Goal: Transaction & Acquisition: Purchase product/service

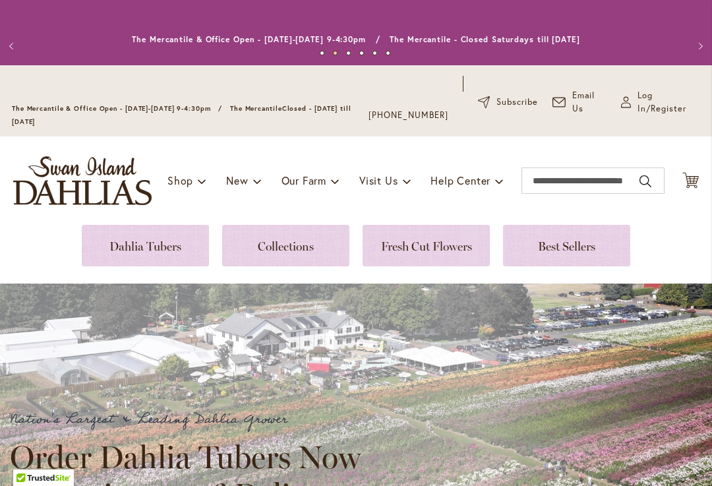
click at [658, 115] on span "Log In/Register" at bounding box center [669, 102] width 63 height 26
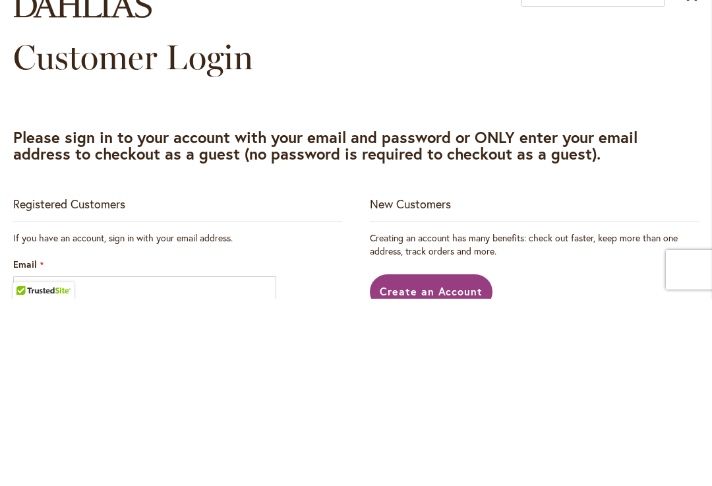
scroll to position [187, 0]
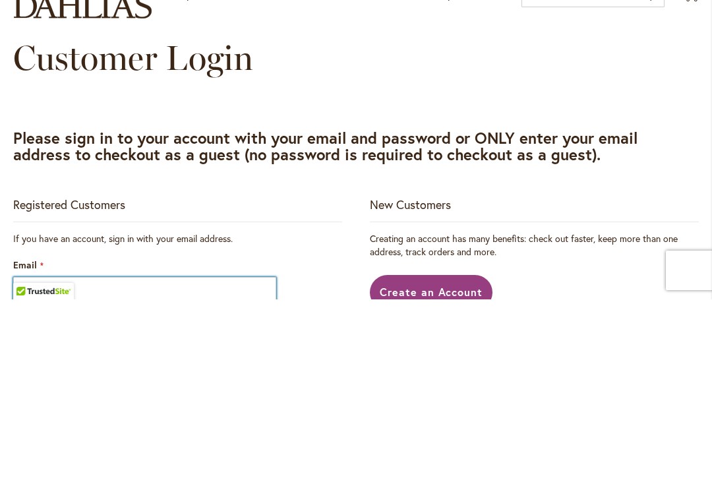
type input "**********"
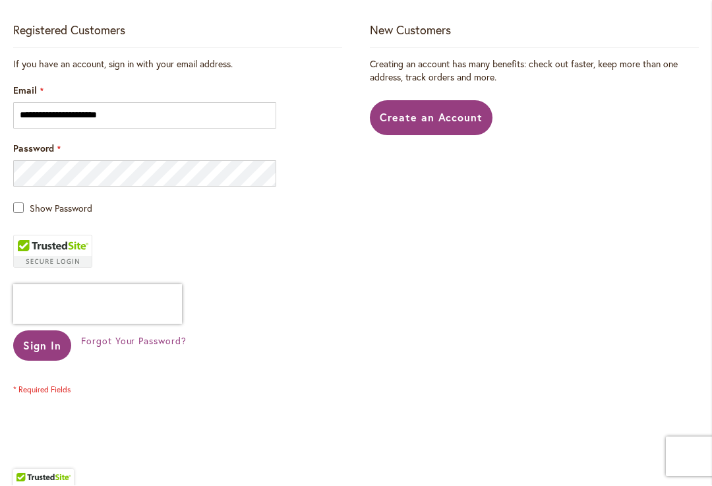
scroll to position [363, 0]
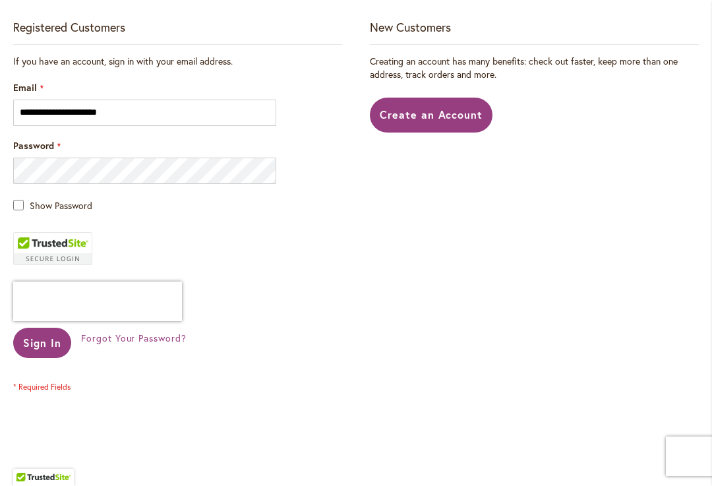
click at [36, 350] on span "Sign In" at bounding box center [42, 343] width 38 height 14
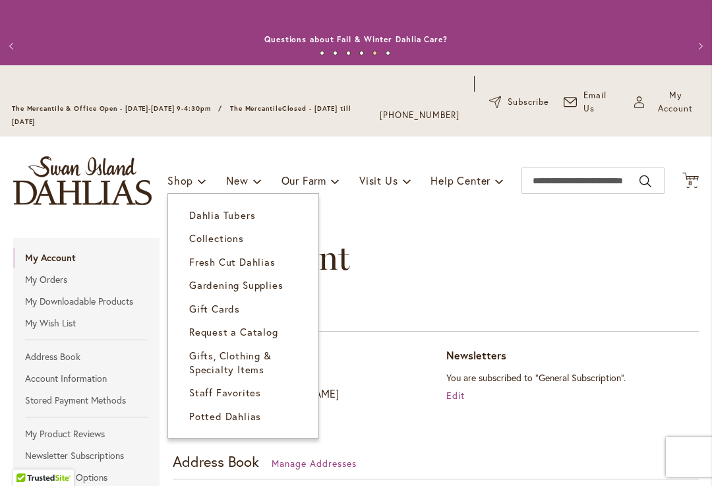
click at [237, 222] on span "Dahlia Tubers" at bounding box center [222, 214] width 66 height 13
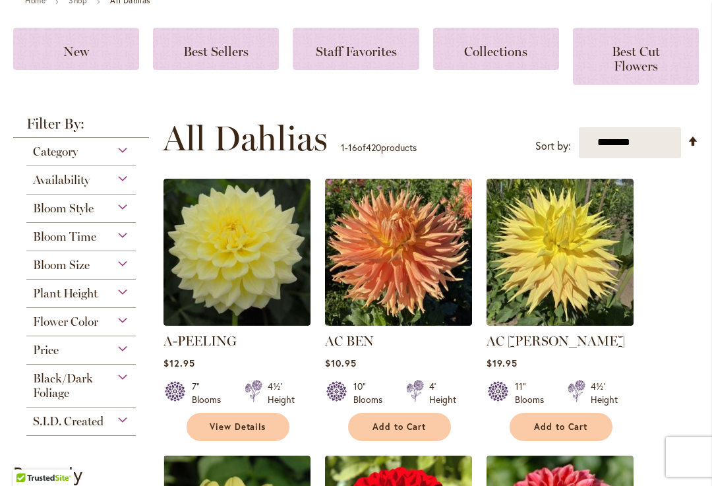
scroll to position [227, 0]
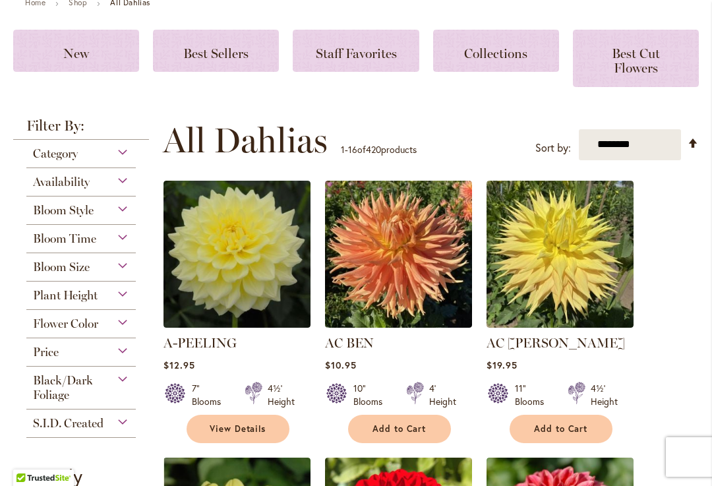
click at [646, 76] on span "Best Cut Flowers" at bounding box center [636, 60] width 48 height 30
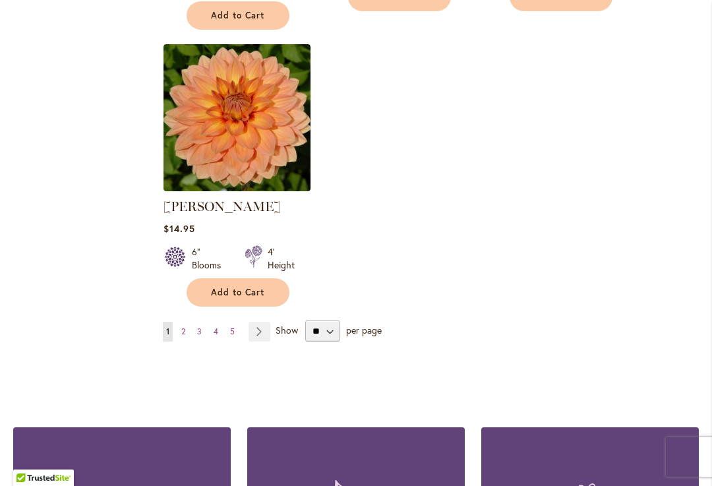
scroll to position [1697, 0]
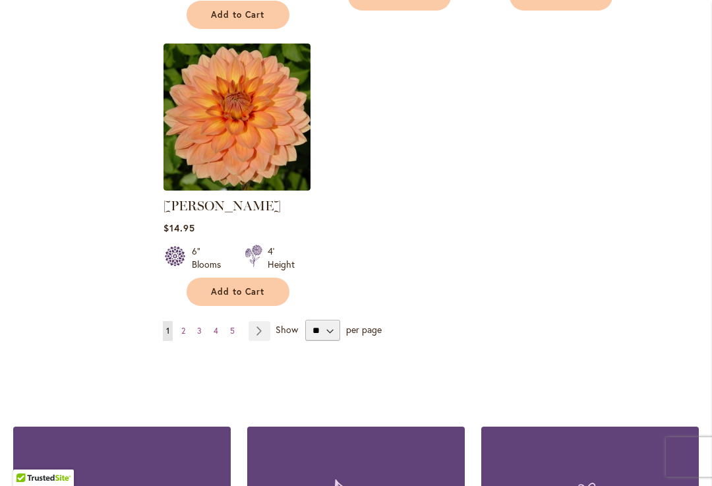
click at [260, 341] on link "Page Next" at bounding box center [260, 331] width 22 height 20
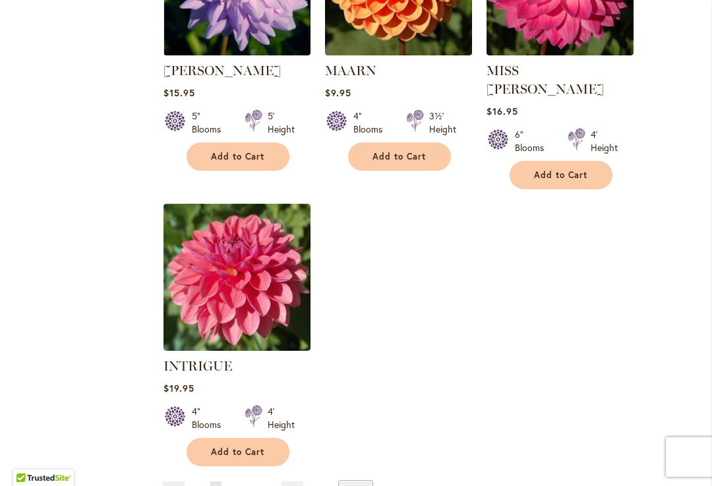
scroll to position [1591, 0]
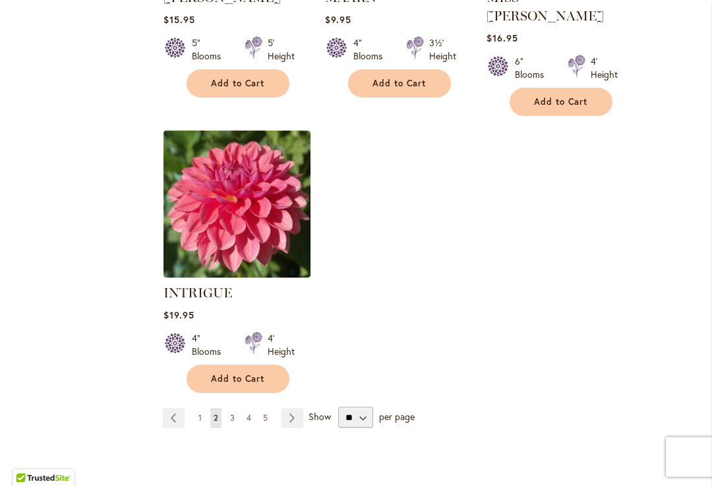
click at [320, 416] on span "Show" at bounding box center [320, 416] width 22 height 13
click at [338, 416] on select "** ** ** **" at bounding box center [355, 417] width 35 height 21
click at [297, 415] on link "Page Next" at bounding box center [293, 418] width 22 height 20
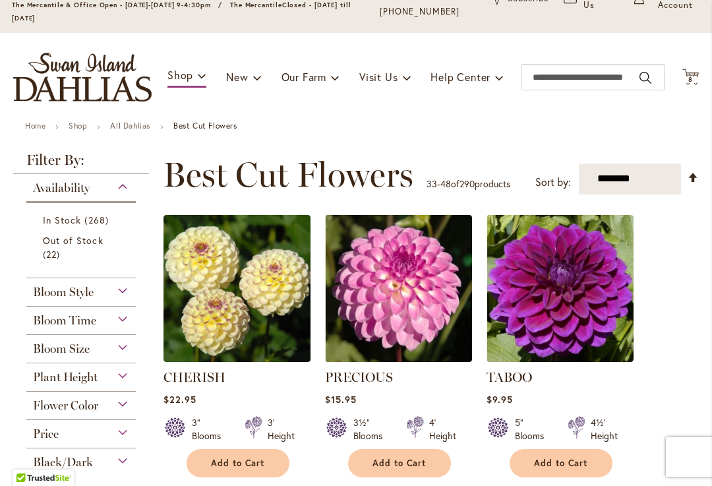
scroll to position [115, 0]
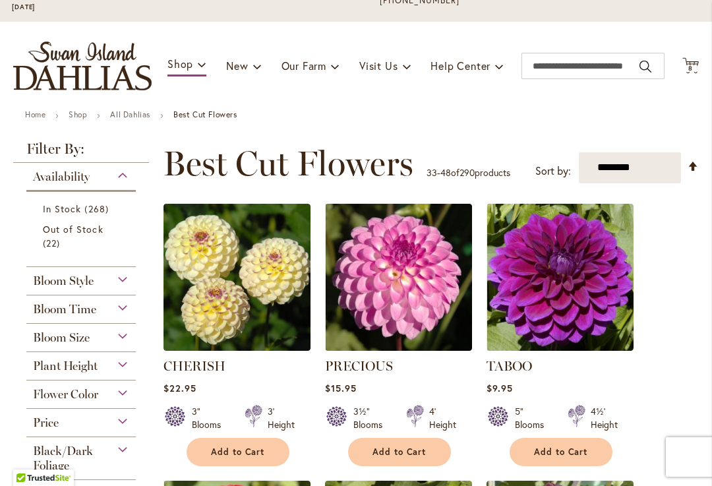
click at [115, 345] on div "Bloom Size" at bounding box center [80, 334] width 109 height 21
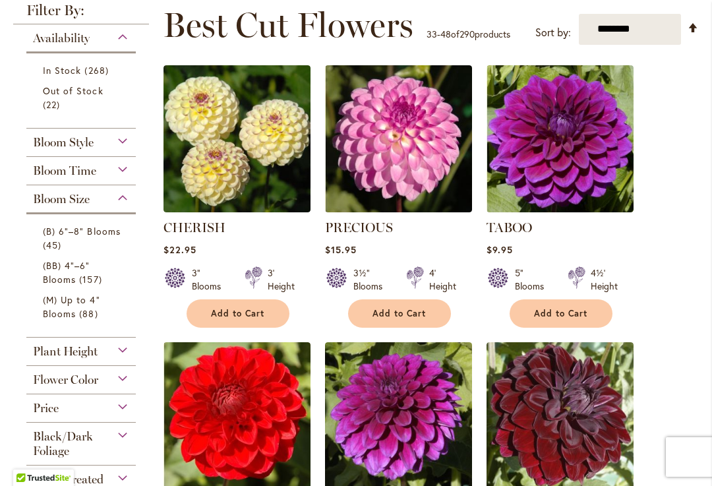
scroll to position [254, 0]
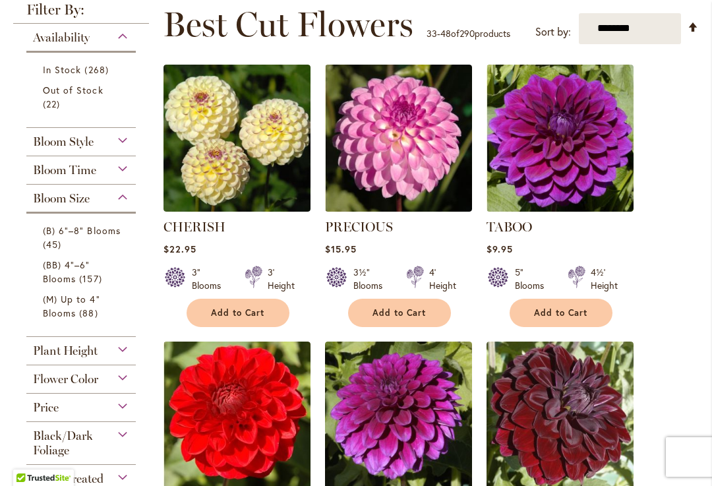
click at [100, 237] on span "(B) 6"–8" Blooms" at bounding box center [82, 230] width 78 height 13
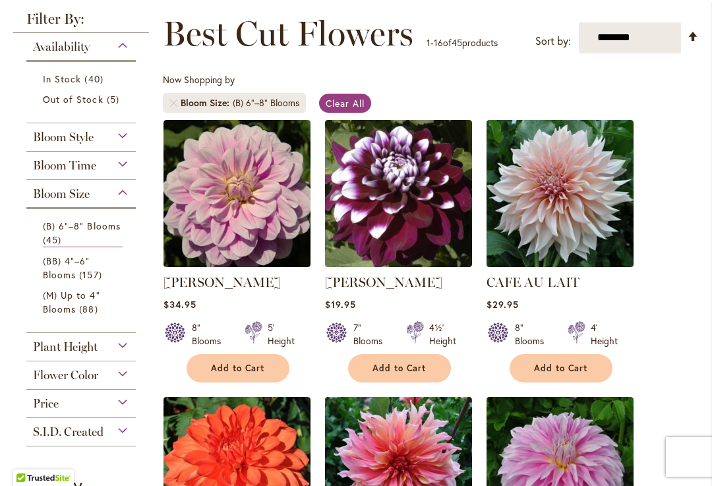
scroll to position [248, 0]
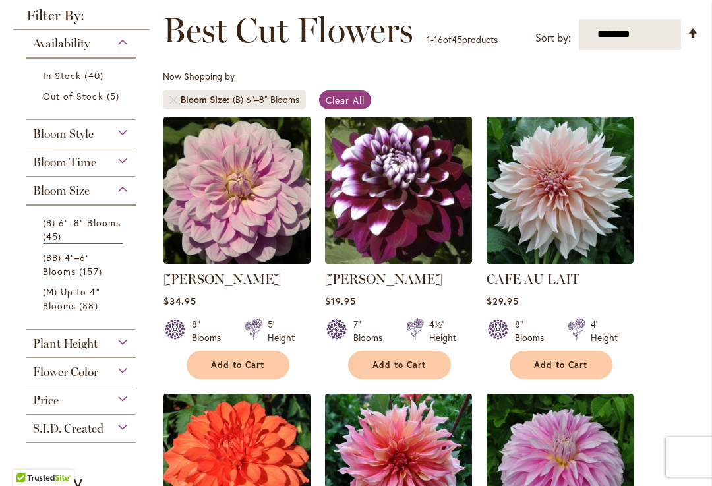
click at [117, 379] on div "Flower Color" at bounding box center [80, 368] width 109 height 21
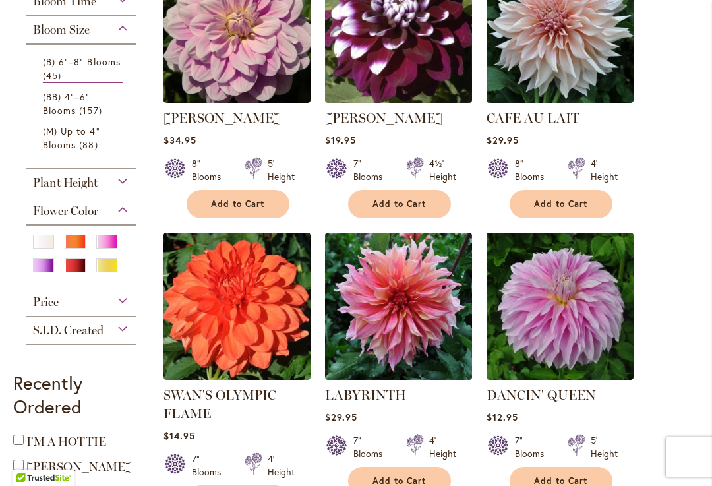
scroll to position [413, 0]
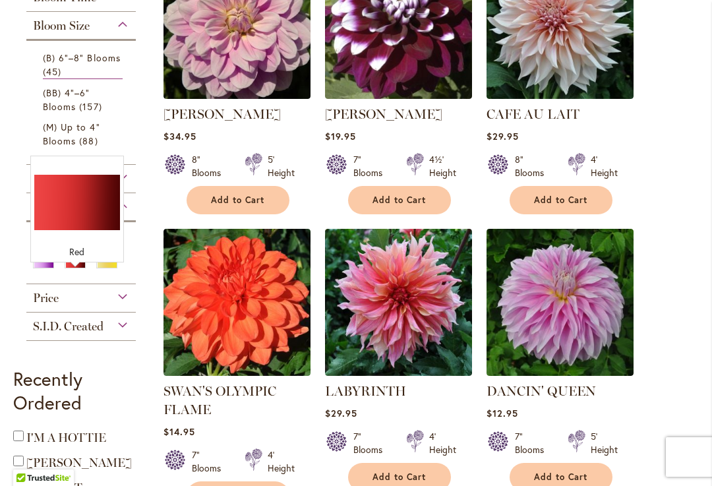
click at [77, 268] on div "Red" at bounding box center [75, 262] width 21 height 14
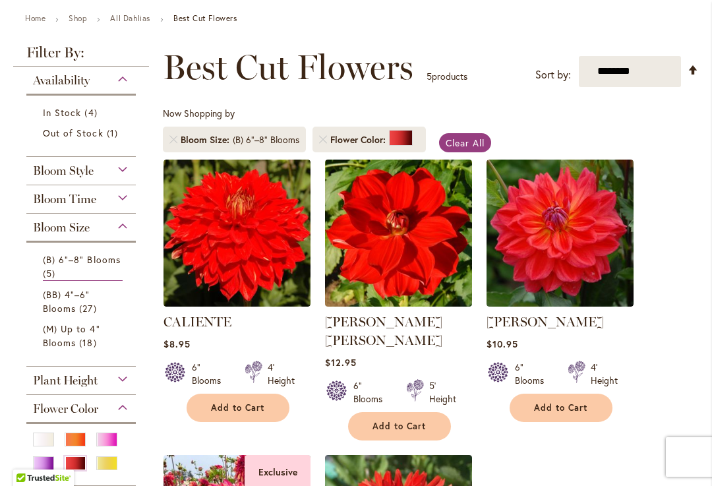
scroll to position [210, 0]
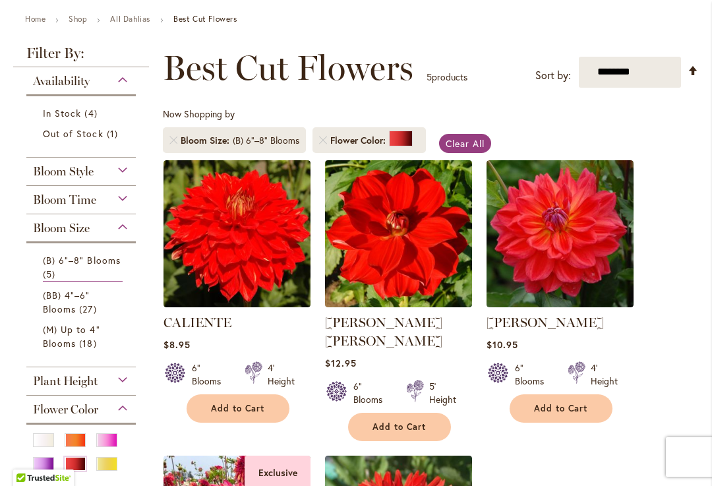
click at [80, 316] on link "(BB) 4"–6" Blooms 27 items" at bounding box center [83, 302] width 80 height 28
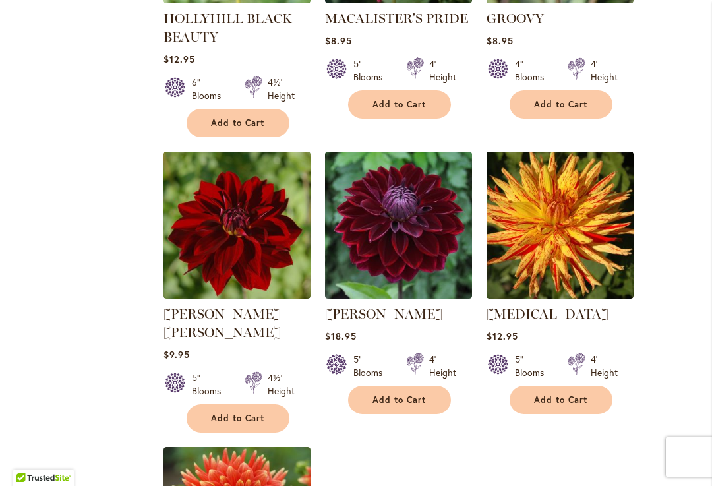
scroll to position [1381, 0]
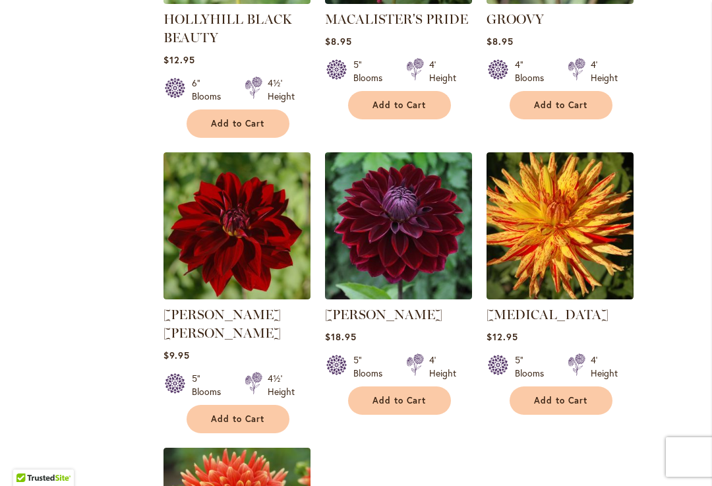
click at [244, 119] on span "Add to Cart" at bounding box center [238, 123] width 54 height 11
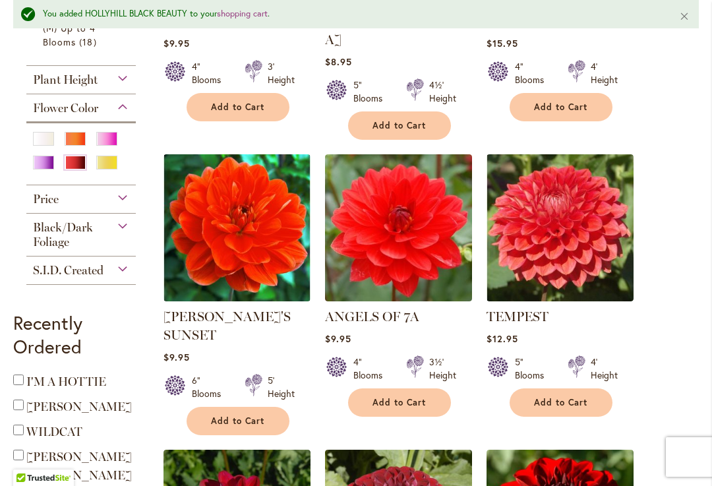
scroll to position [539, 0]
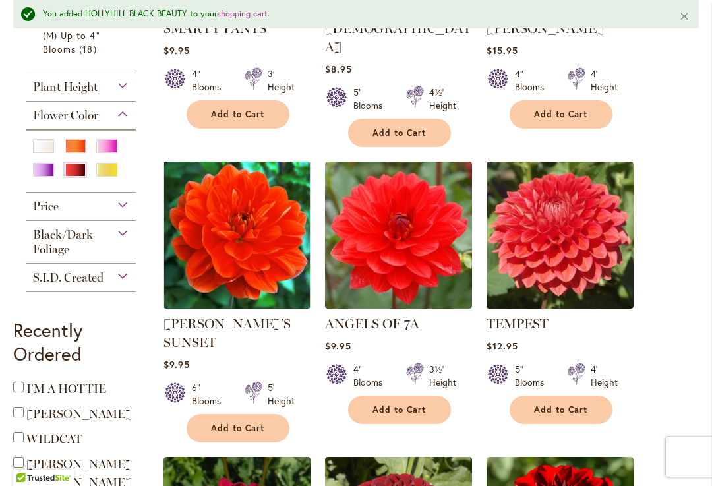
click at [42, 177] on div "Purple" at bounding box center [43, 170] width 21 height 14
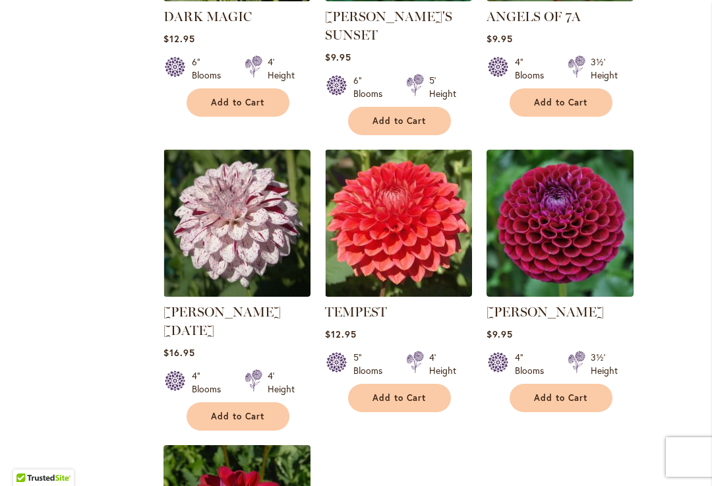
scroll to position [1380, 0]
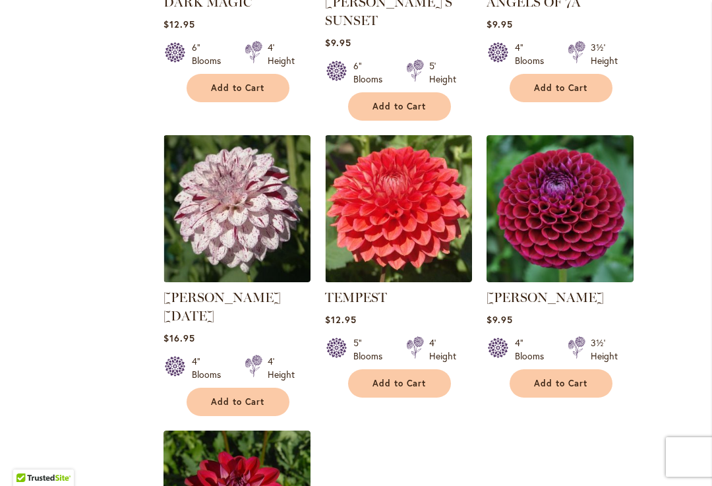
click at [576, 378] on span "Add to Cart" at bounding box center [561, 383] width 54 height 11
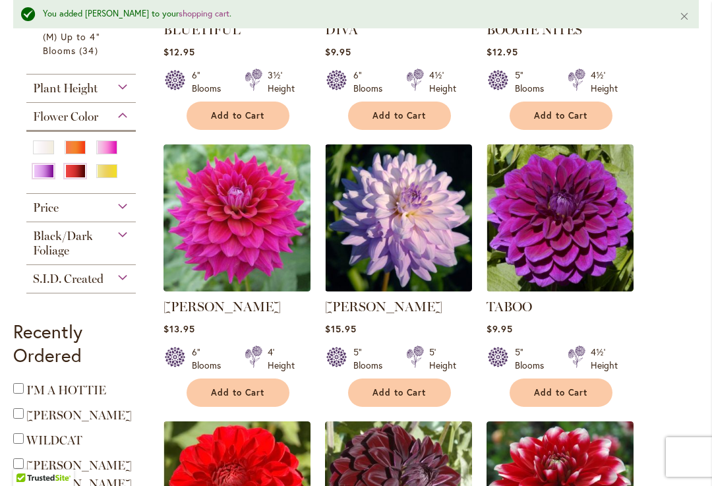
scroll to position [532, 0]
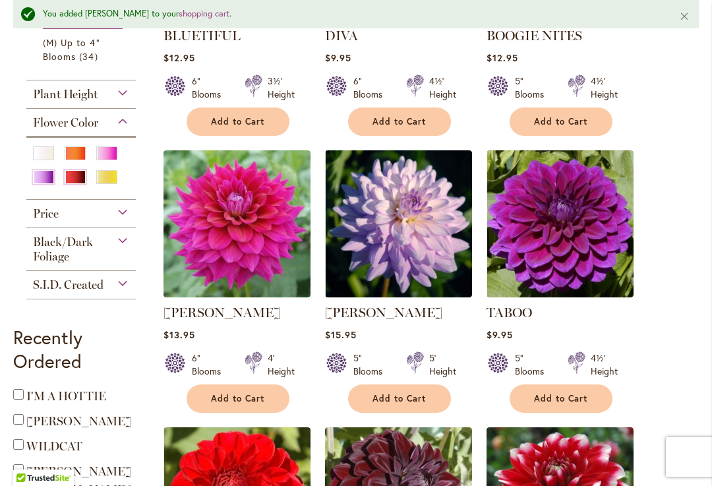
click at [112, 184] on div "Yellow" at bounding box center [106, 177] width 21 height 14
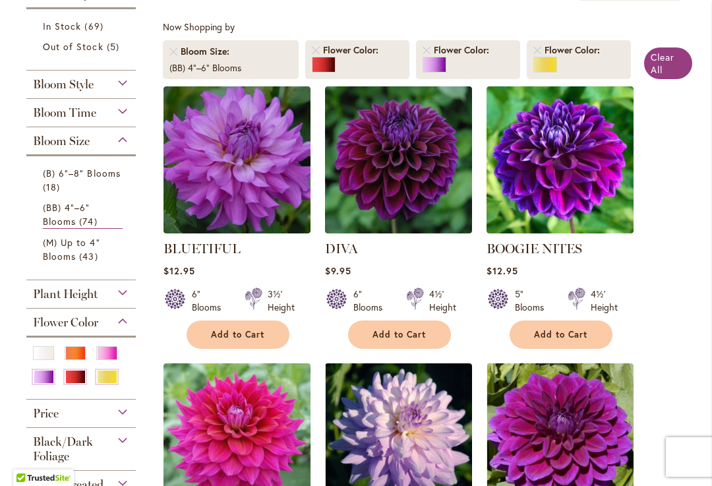
scroll to position [296, 0]
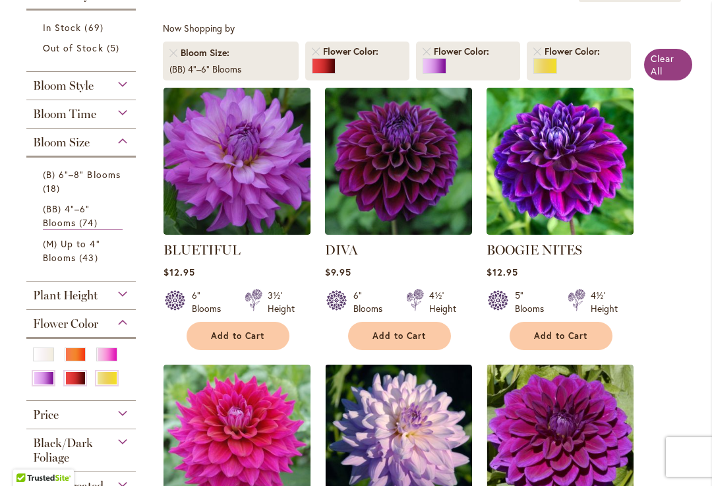
click at [110, 385] on div "Yellow" at bounding box center [106, 378] width 21 height 14
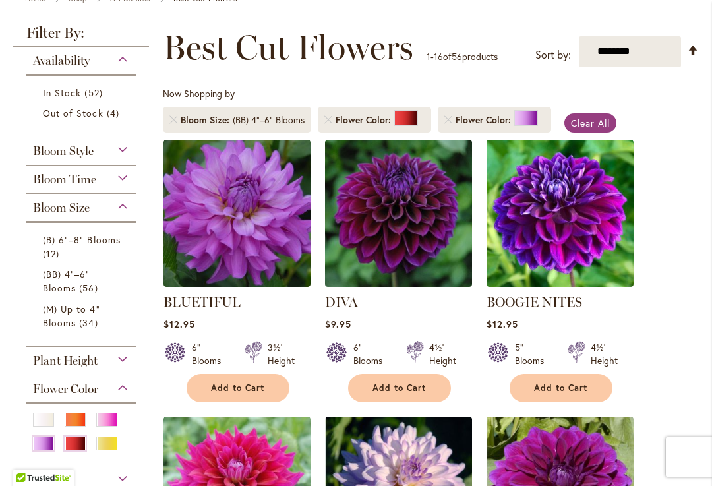
scroll to position [233, 0]
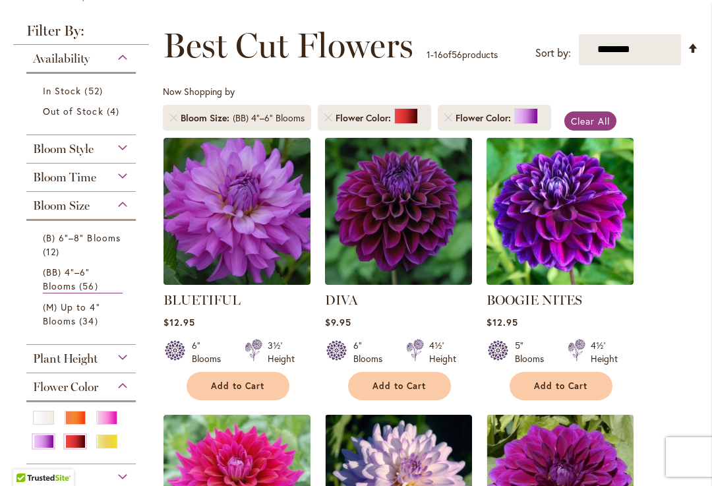
click at [398, 124] on div at bounding box center [406, 116] width 24 height 16
click at [112, 448] on div "Yellow" at bounding box center [106, 442] width 21 height 14
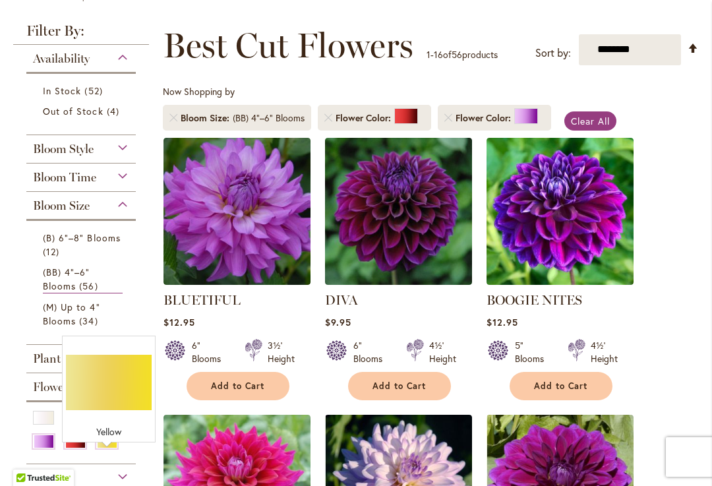
click at [111, 448] on div "Yellow" at bounding box center [106, 442] width 21 height 14
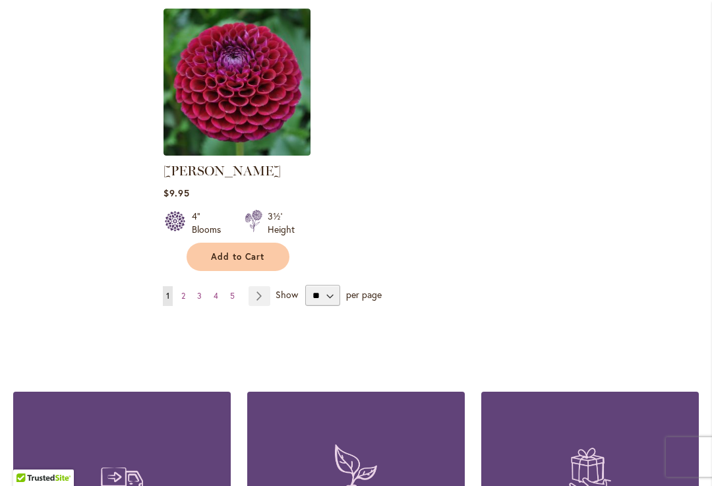
scroll to position [1845, 0]
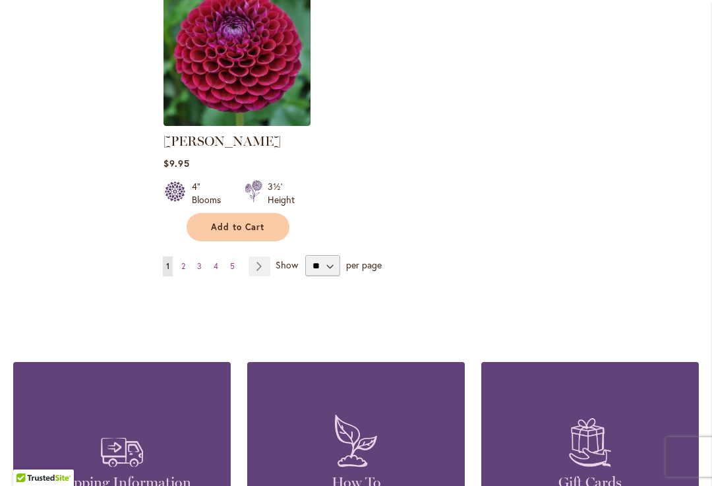
click at [259, 258] on link "Page Next" at bounding box center [260, 267] width 22 height 20
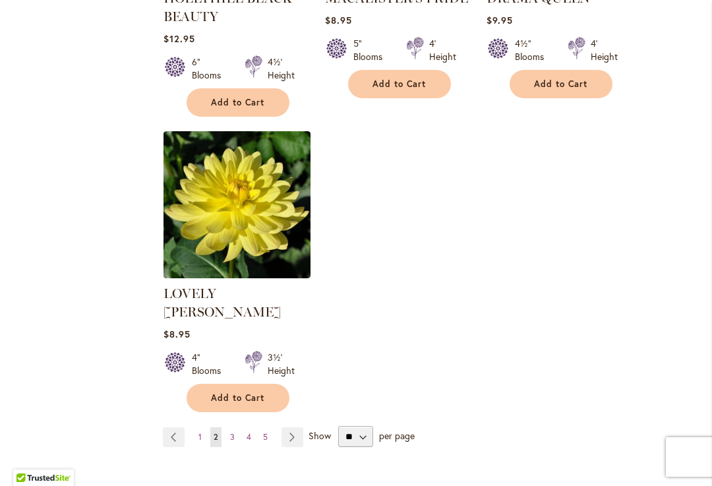
scroll to position [1675, 0]
click at [288, 427] on link "Page Next" at bounding box center [293, 437] width 22 height 20
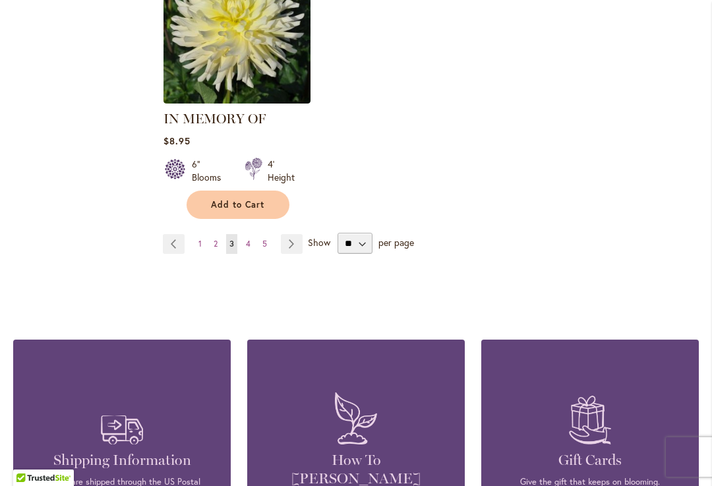
scroll to position [1826, 0]
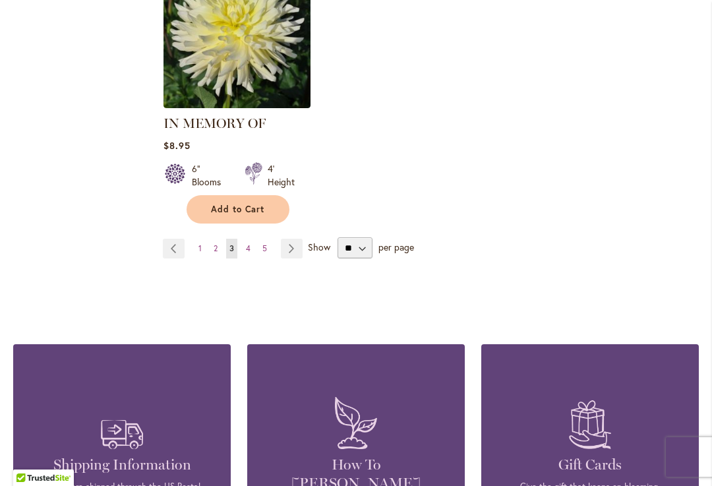
click at [289, 250] on link "Page Next" at bounding box center [292, 249] width 22 height 20
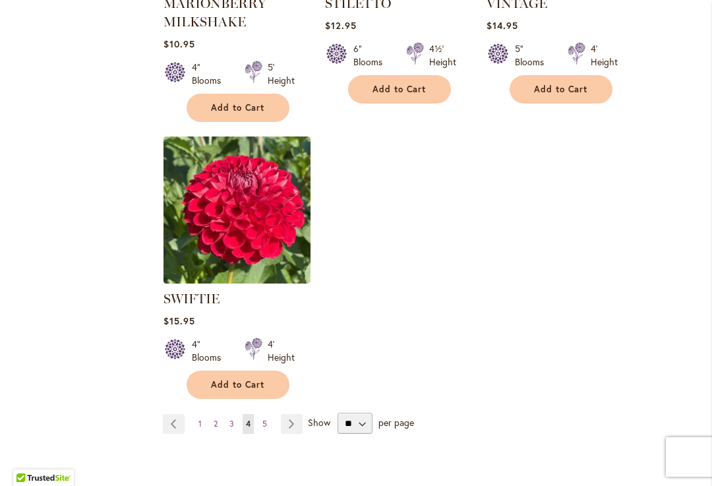
scroll to position [1703, 0]
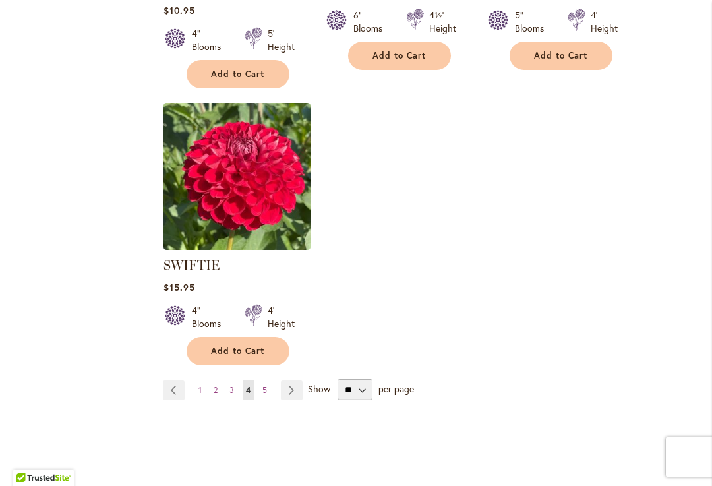
click at [291, 383] on link "Page Next" at bounding box center [292, 390] width 22 height 20
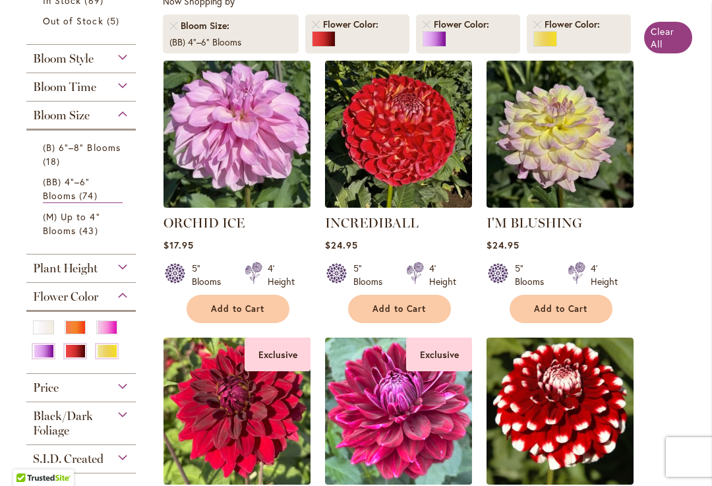
scroll to position [322, 0]
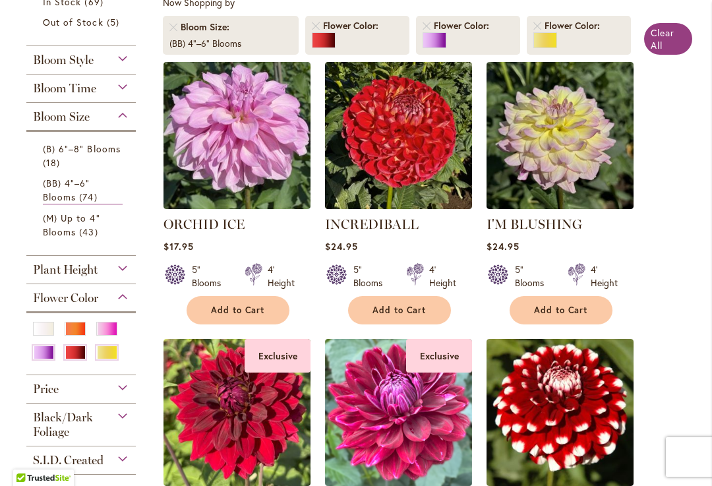
click at [41, 336] on div "White/Cream" at bounding box center [43, 329] width 21 height 14
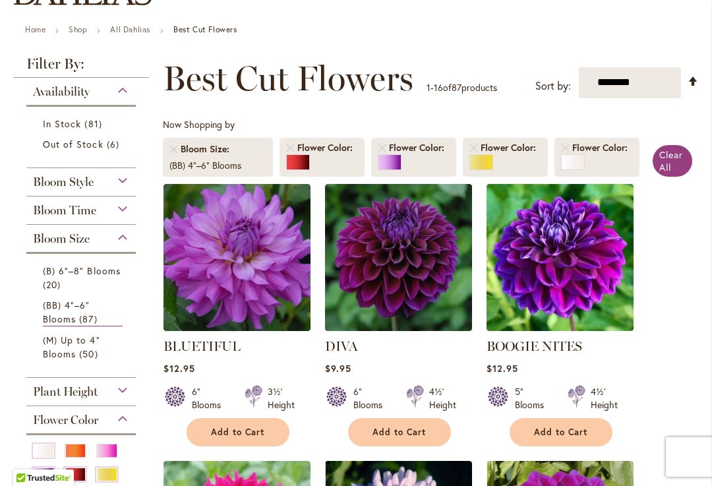
scroll to position [202, 0]
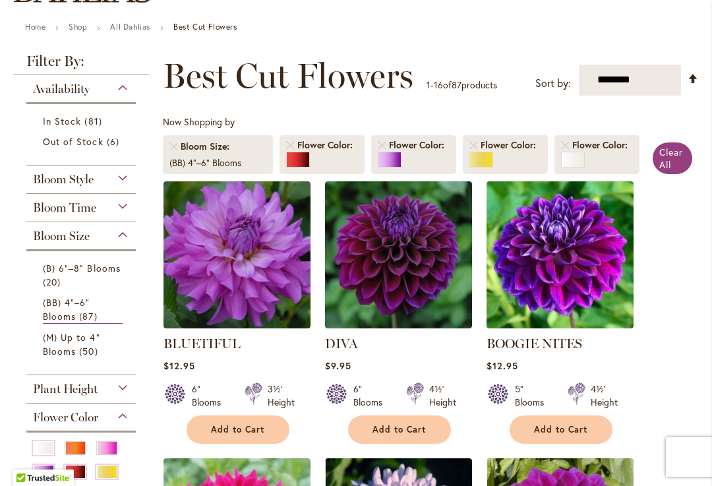
click at [98, 243] on div "Bloom Size" at bounding box center [80, 232] width 109 height 21
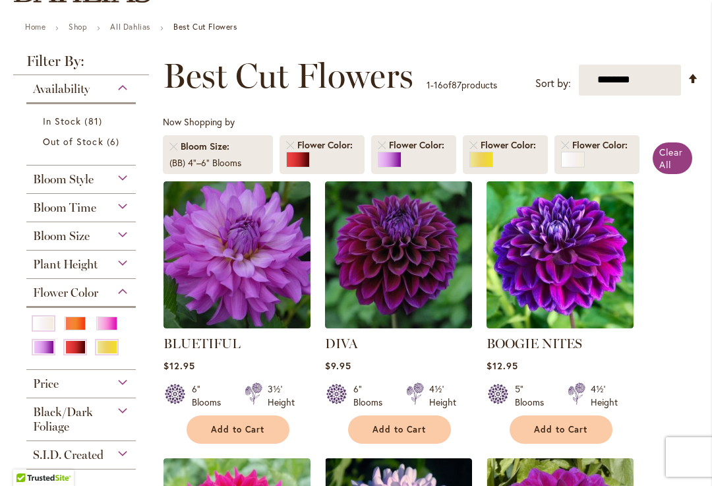
scroll to position [202, 0]
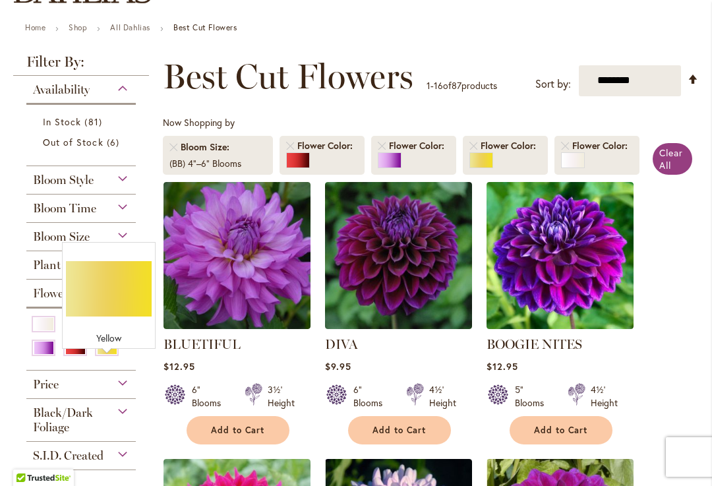
click at [111, 355] on div "Yellow" at bounding box center [106, 348] width 21 height 14
click at [22, 345] on div "Availability In Stock 81 items Out of Stock 6 items Bloom Style Anemone" at bounding box center [81, 273] width 136 height 394
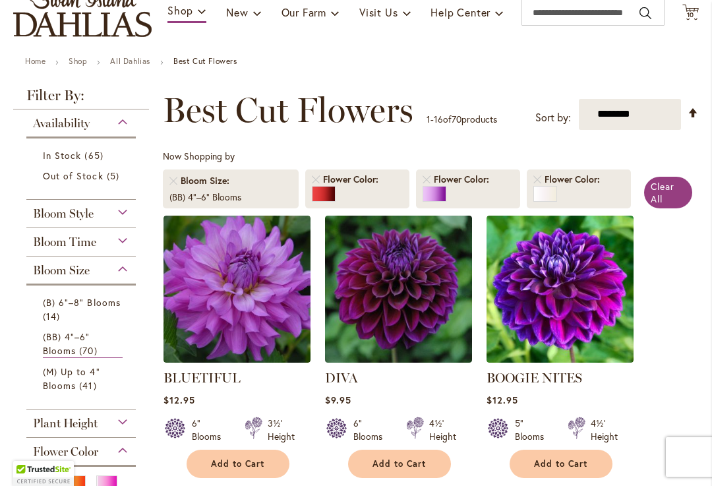
scroll to position [167, 0]
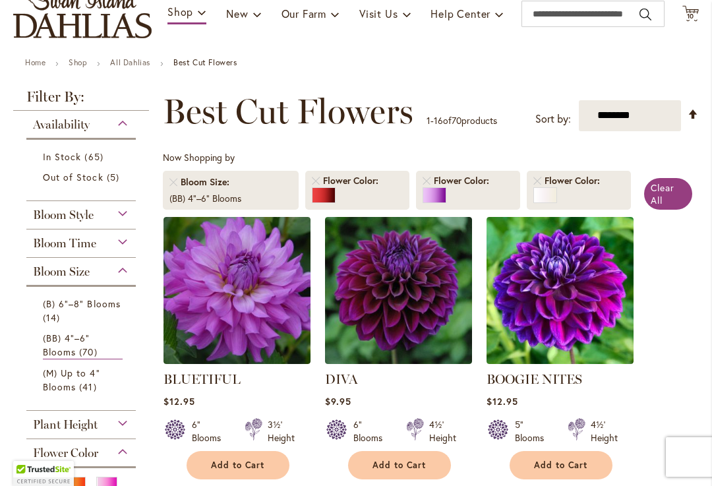
click at [123, 279] on div "Bloom Size" at bounding box center [80, 268] width 109 height 21
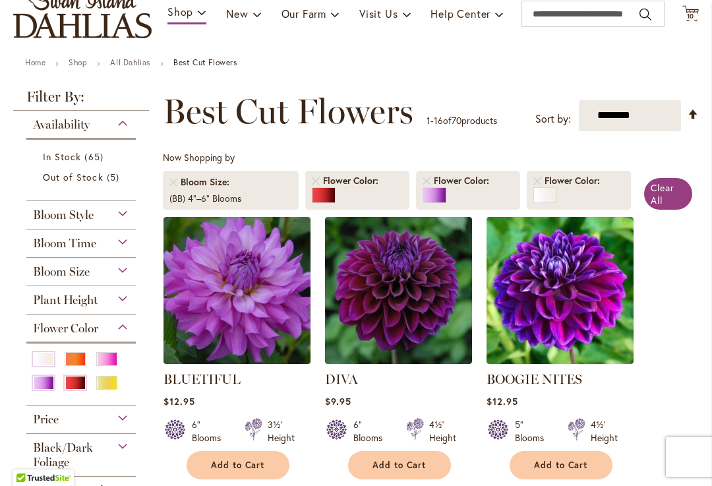
click at [123, 279] on div "Bloom Size" at bounding box center [80, 268] width 109 height 21
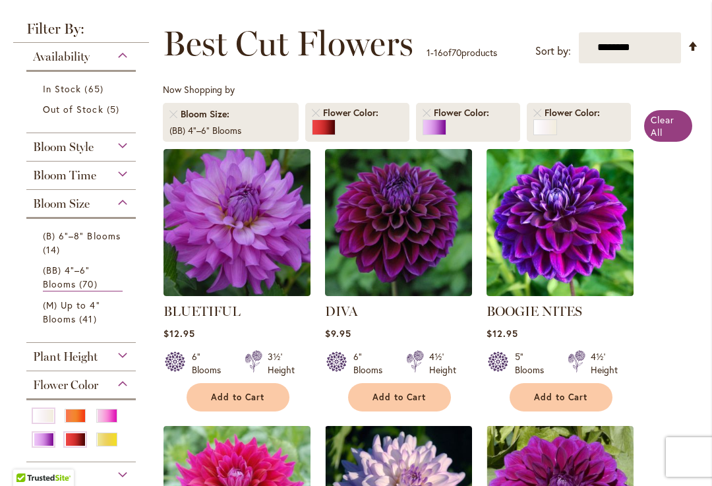
scroll to position [233, 0]
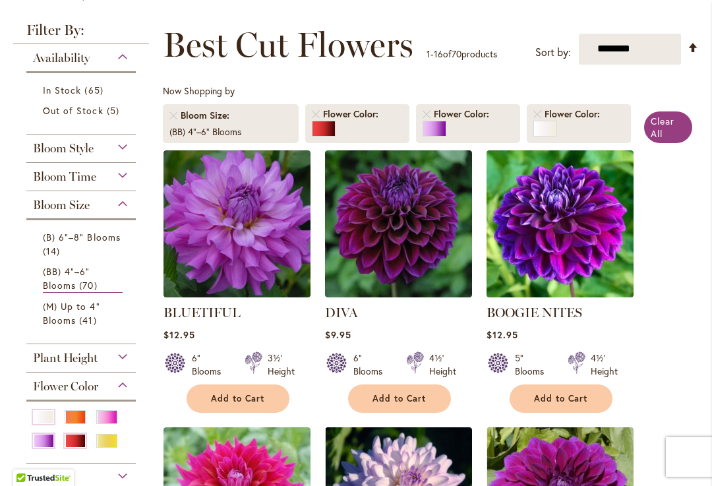
click at [226, 122] on span "Bloom Size" at bounding box center [207, 115] width 52 height 13
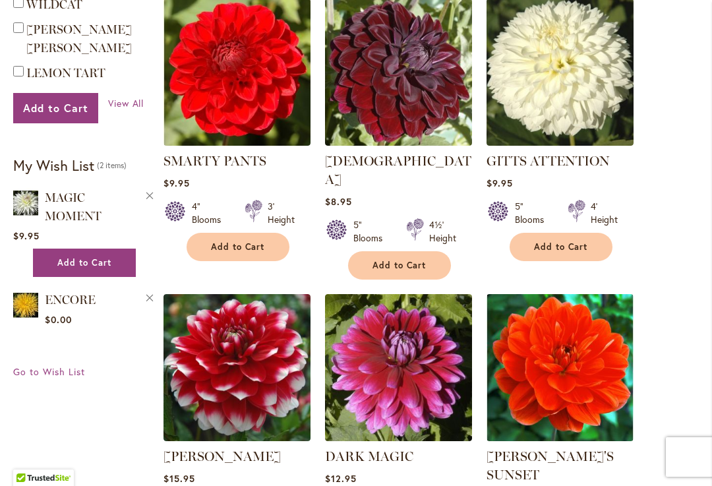
scroll to position [940, 0]
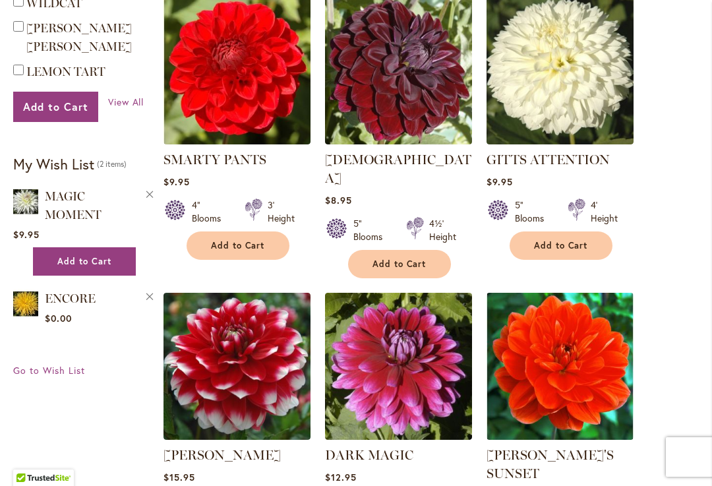
click at [111, 256] on span "Add to Cart" at bounding box center [84, 261] width 54 height 11
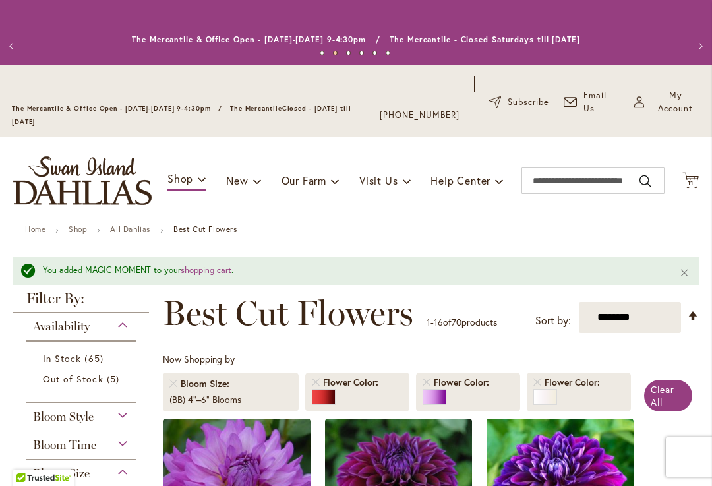
click at [40, 234] on link "Home" at bounding box center [35, 229] width 20 height 10
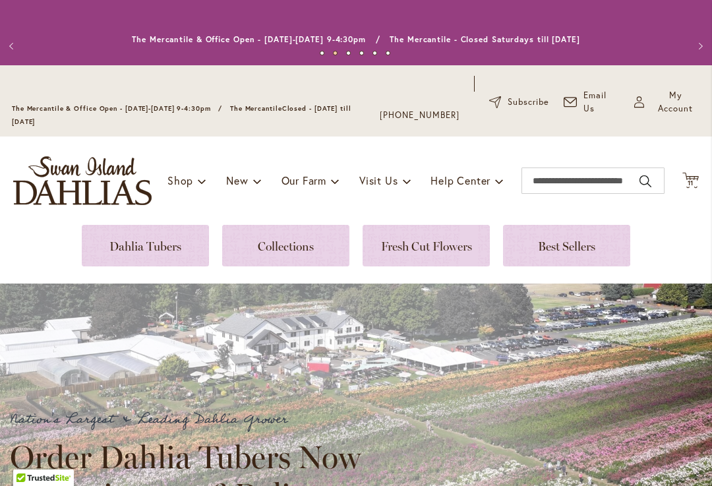
click at [163, 260] on link at bounding box center [145, 246] width 127 height 42
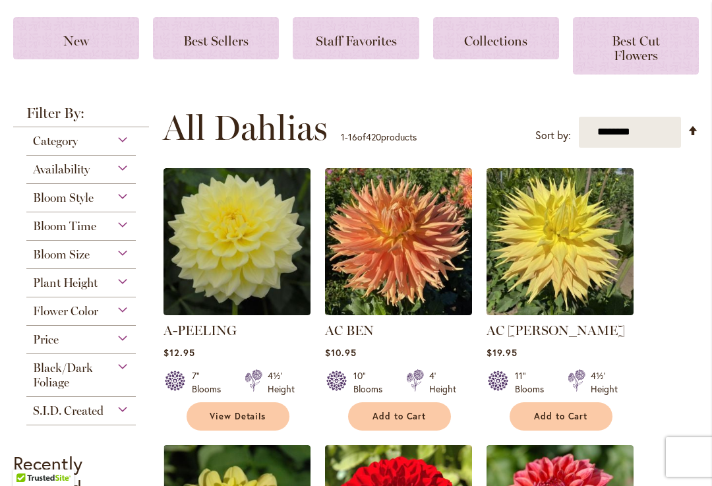
scroll to position [242, 0]
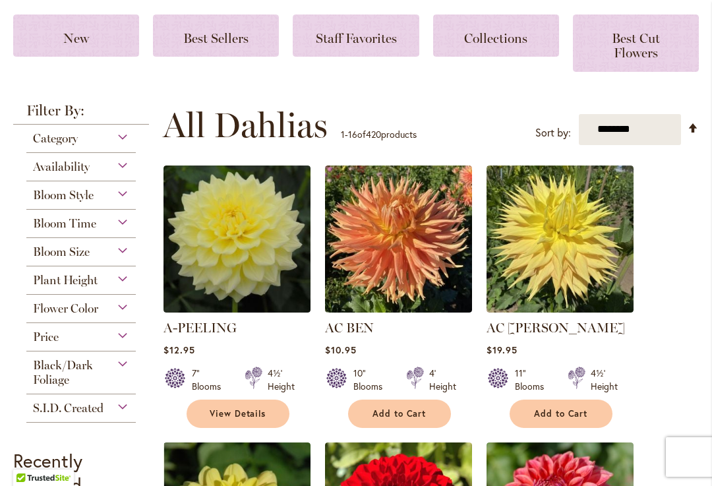
click at [110, 259] on div "Bloom Size" at bounding box center [80, 248] width 109 height 21
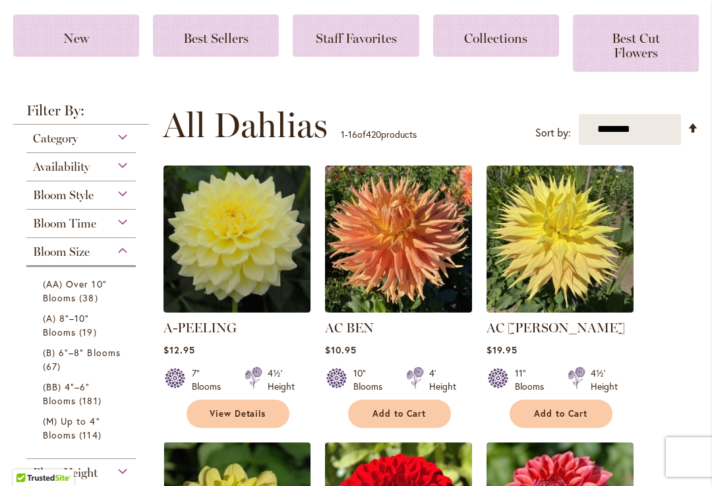
click at [100, 305] on span "38 items" at bounding box center [90, 298] width 22 height 14
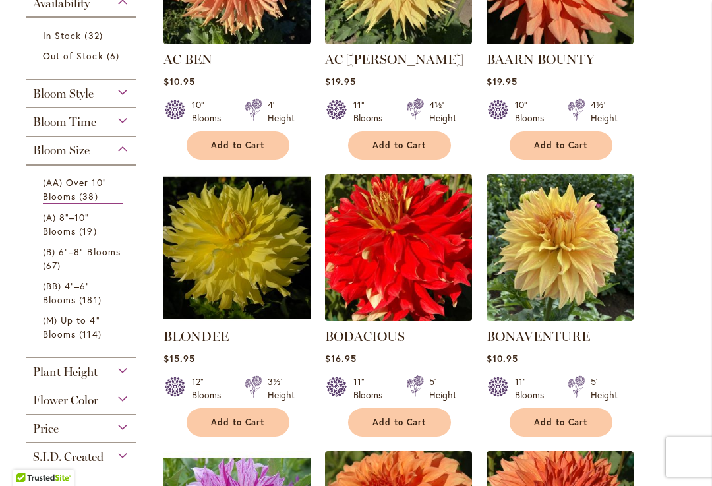
scroll to position [467, 0]
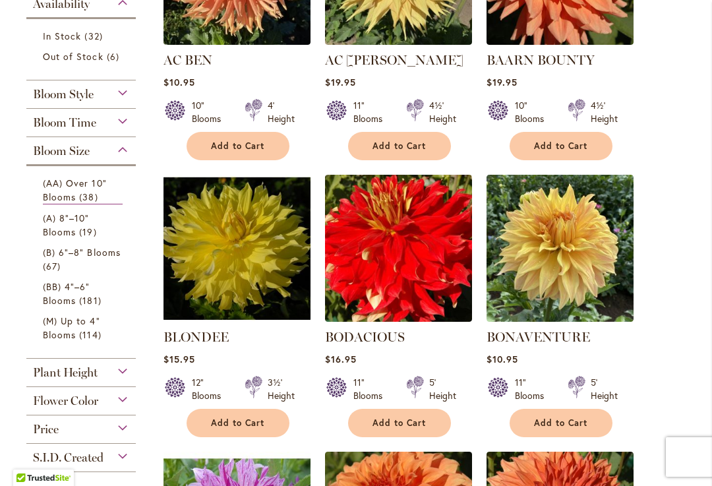
click at [96, 239] on link "(A) 8"–10" Blooms 19 items" at bounding box center [83, 225] width 80 height 28
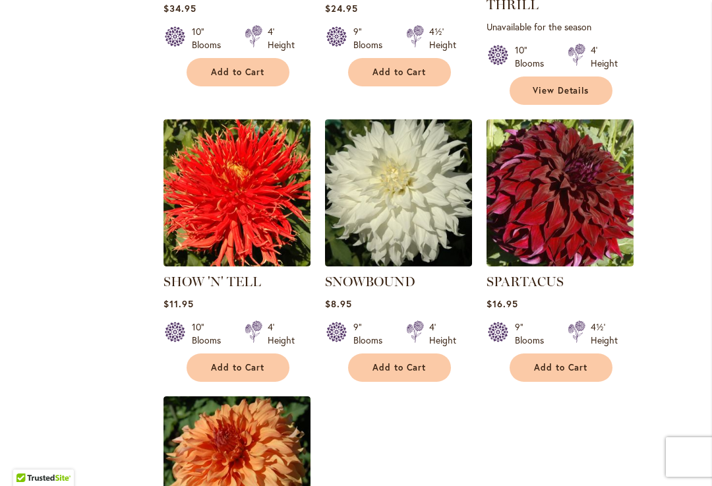
scroll to position [1361, 0]
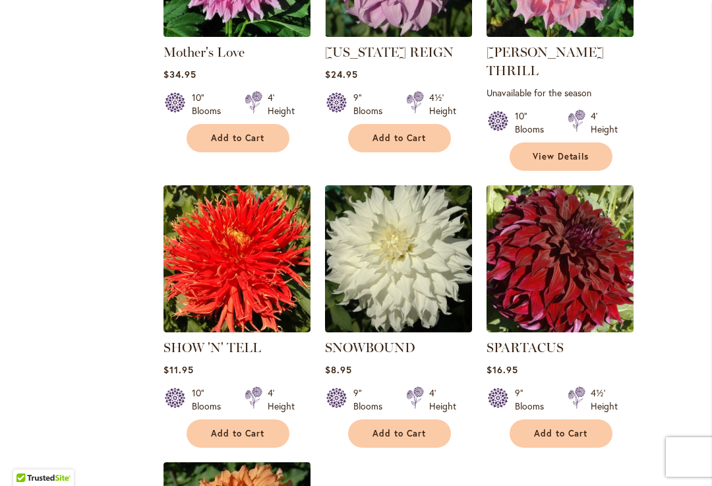
click at [235, 261] on img at bounding box center [237, 258] width 147 height 147
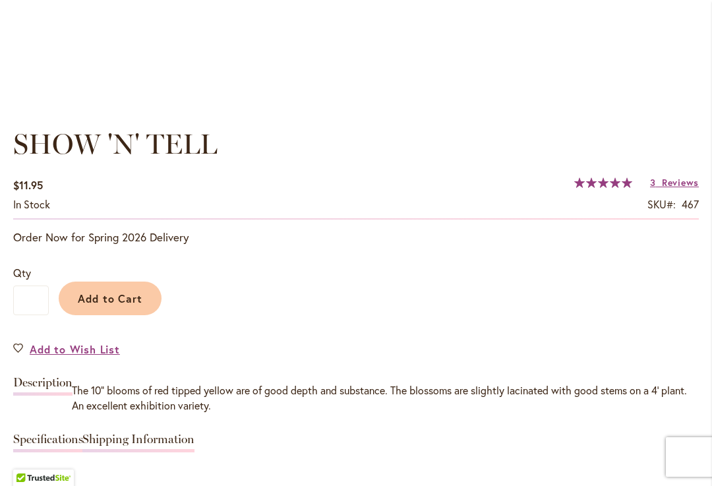
scroll to position [876, 0]
click at [123, 297] on button "Add to Cart" at bounding box center [110, 298] width 103 height 34
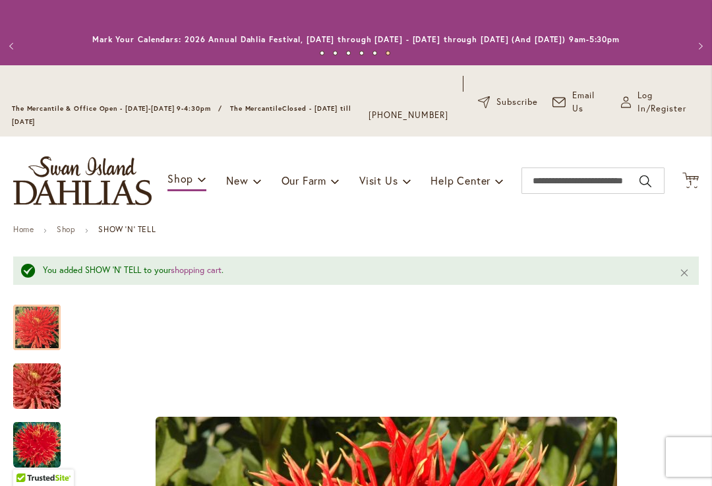
scroll to position [0, 0]
click at [652, 115] on span "Log In/Register" at bounding box center [669, 102] width 63 height 26
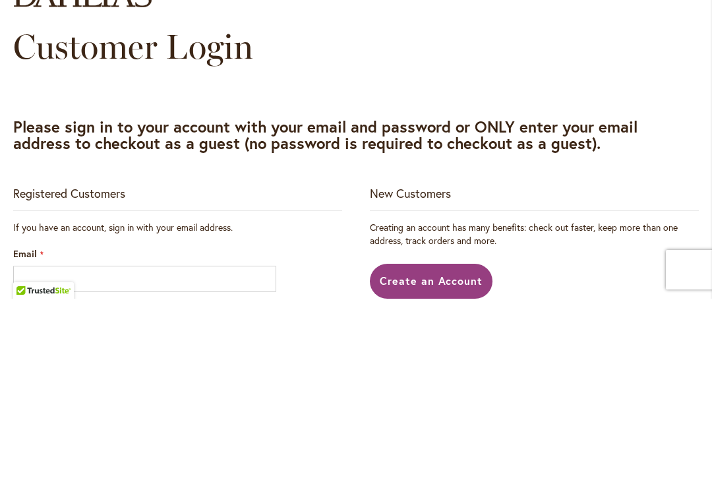
scroll to position [1, 0]
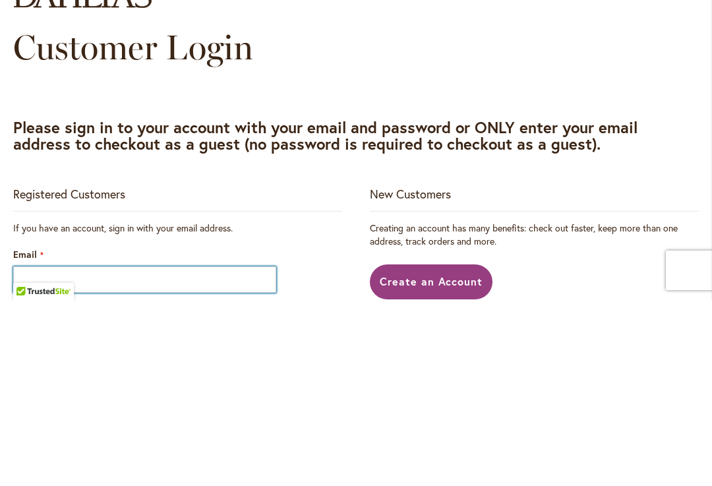
type input "**********"
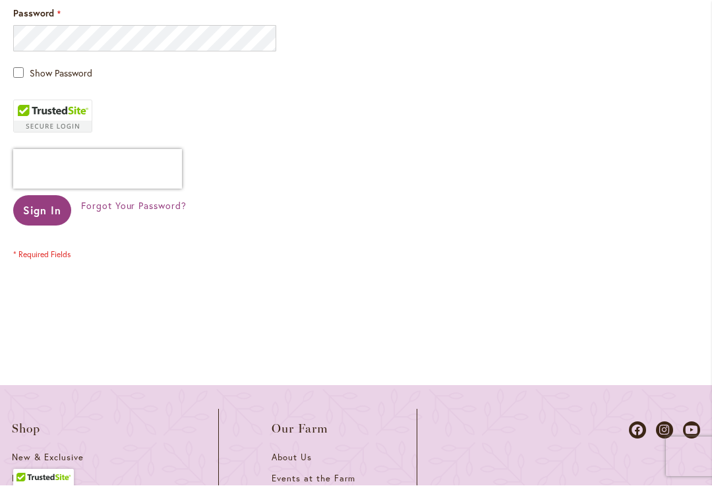
scroll to position [494, 0]
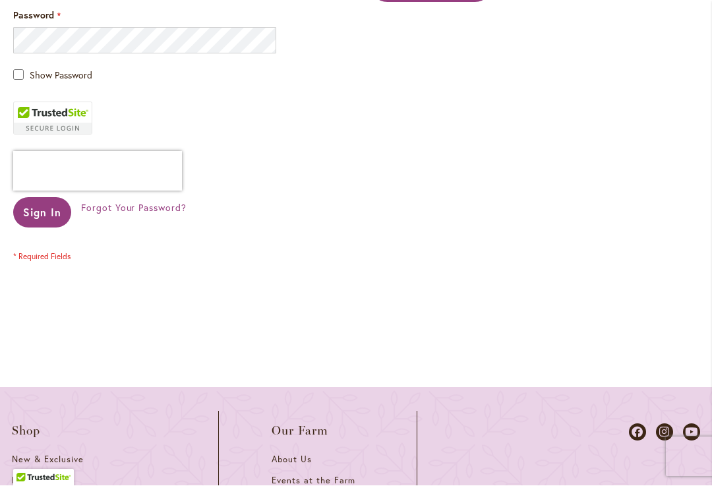
click at [40, 220] on span "Sign In" at bounding box center [42, 213] width 38 height 14
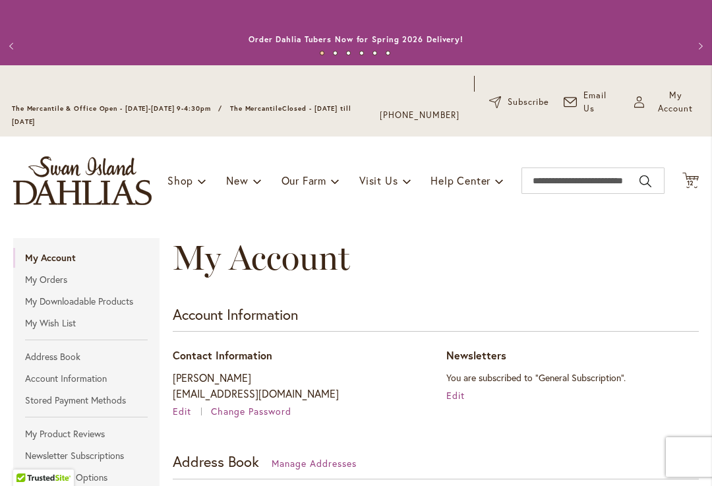
click at [692, 187] on span "12" at bounding box center [691, 183] width 8 height 9
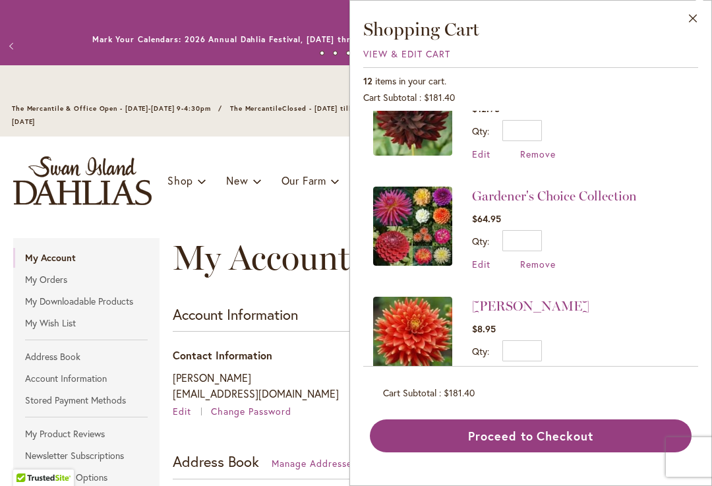
scroll to position [373, 0]
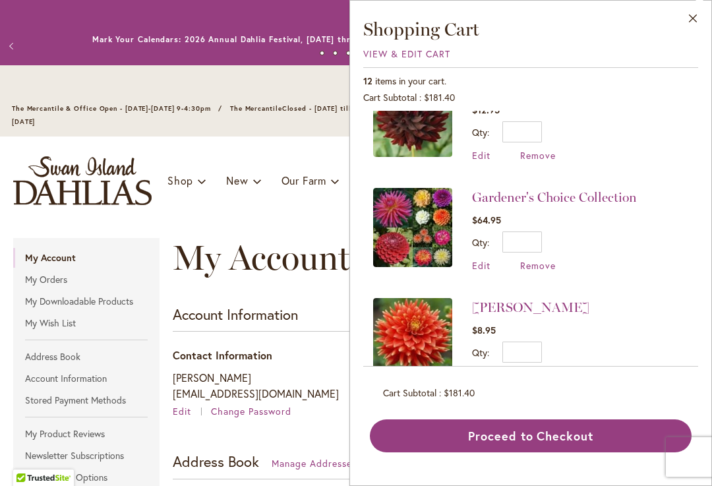
click at [408, 226] on img at bounding box center [412, 227] width 79 height 79
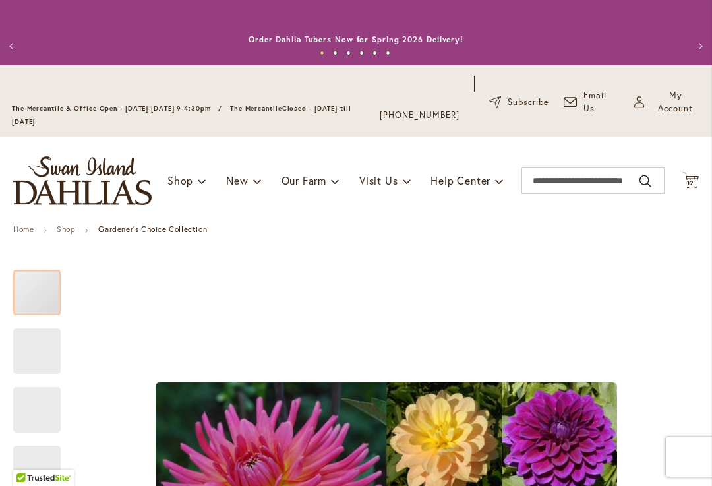
type input "****"
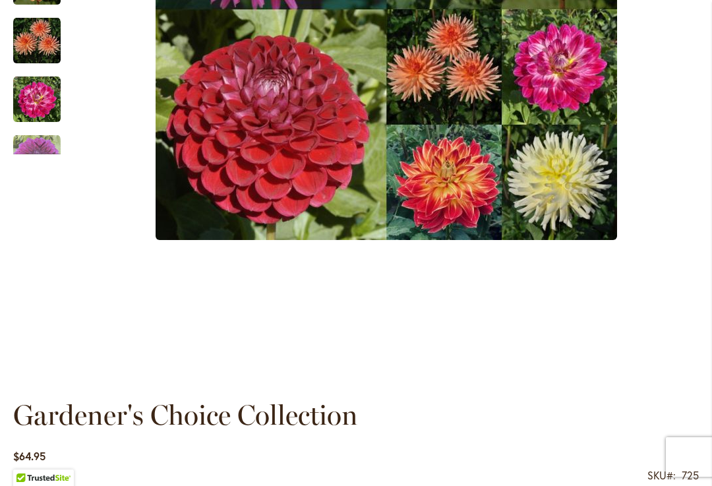
scroll to position [270, 0]
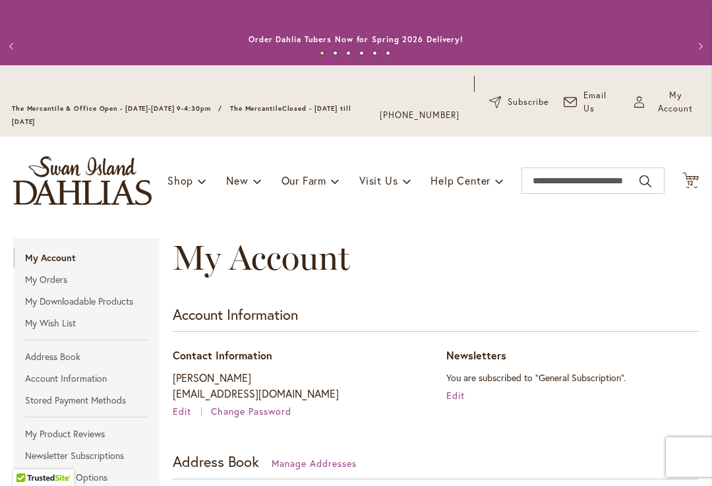
click at [696, 189] on icon "Cart .cls-1 { fill: #231f20; }" at bounding box center [690, 180] width 16 height 16
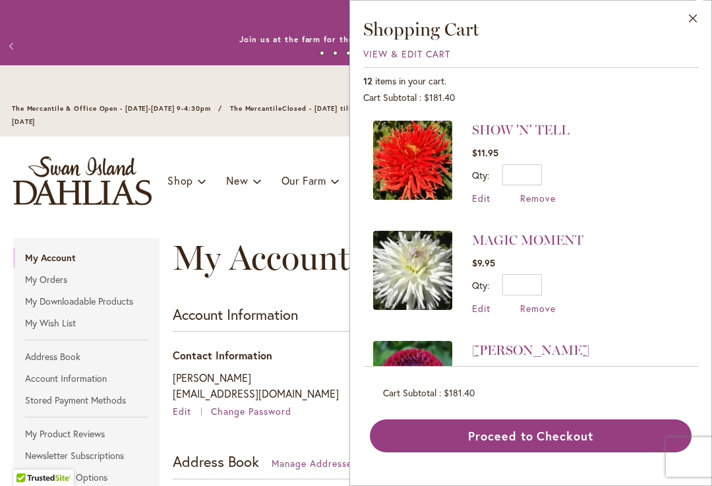
click at [690, 19] on button "Close" at bounding box center [693, 22] width 36 height 42
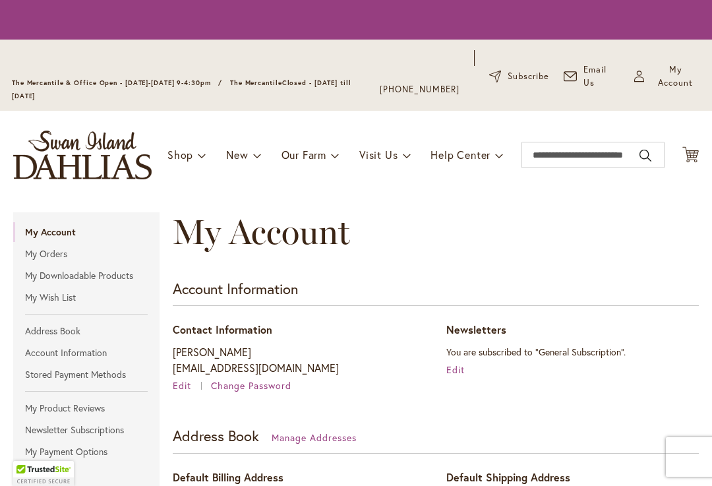
scroll to position [1, 0]
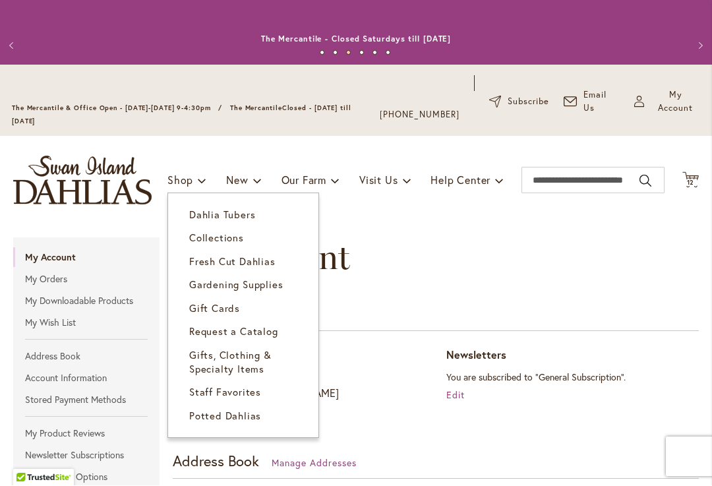
click at [235, 222] on span "Dahlia Tubers" at bounding box center [222, 214] width 66 height 13
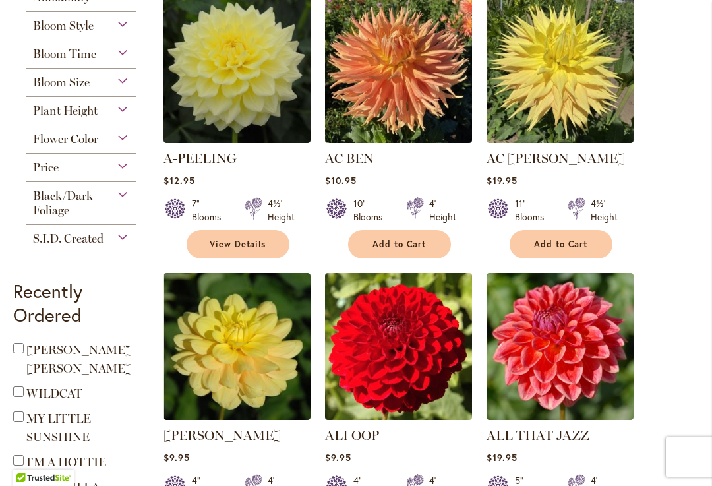
scroll to position [346, 0]
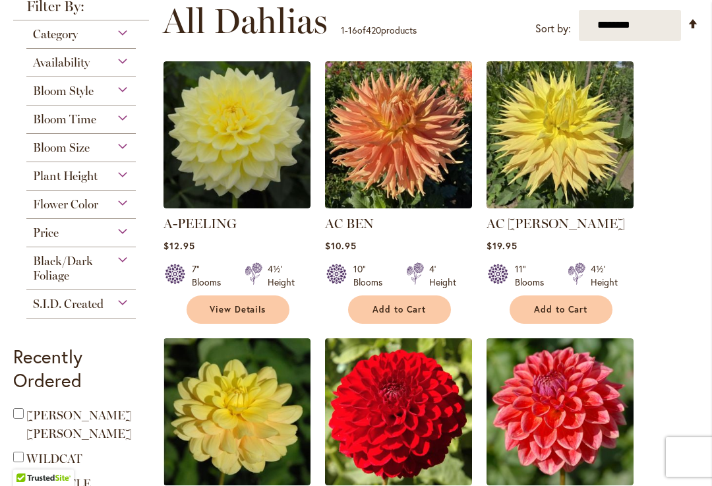
click at [96, 212] on span "Flower Color" at bounding box center [65, 204] width 65 height 15
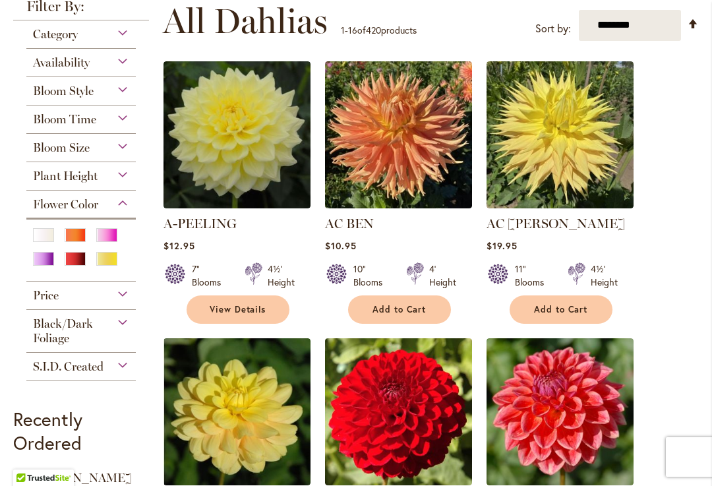
click at [106, 242] on div "Pink" at bounding box center [106, 235] width 21 height 14
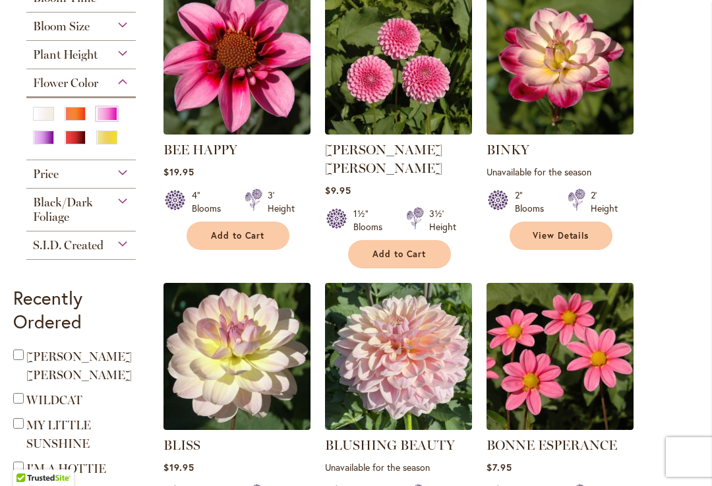
scroll to position [659, 0]
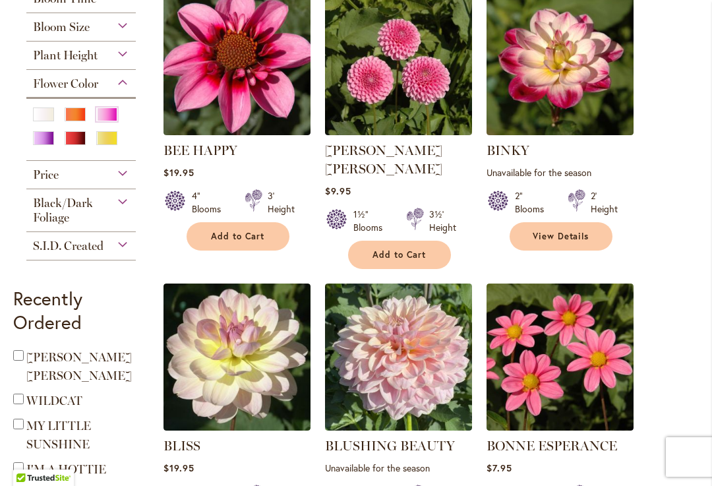
click at [50, 145] on div "Purple" at bounding box center [43, 138] width 21 height 14
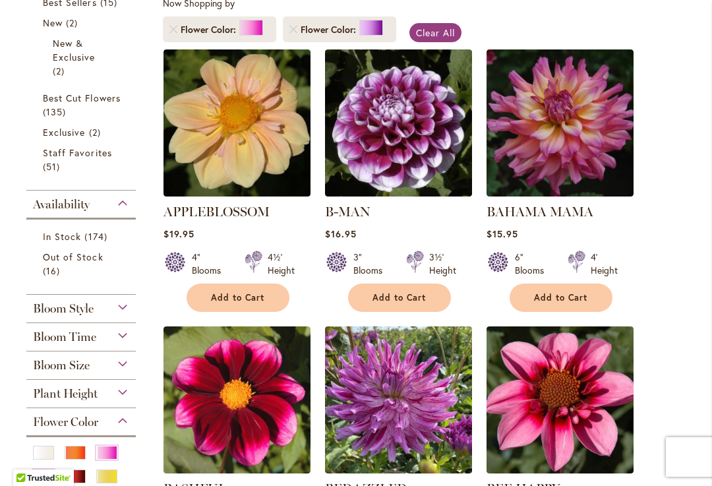
scroll to position [354, 0]
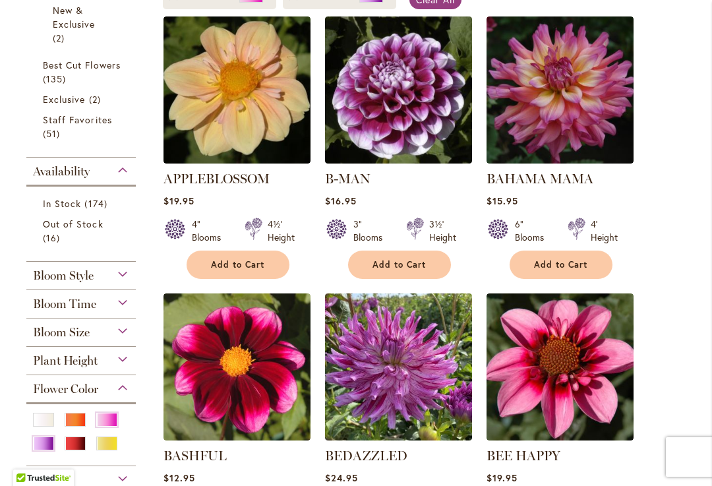
click at [112, 340] on div "Bloom Size" at bounding box center [80, 328] width 109 height 21
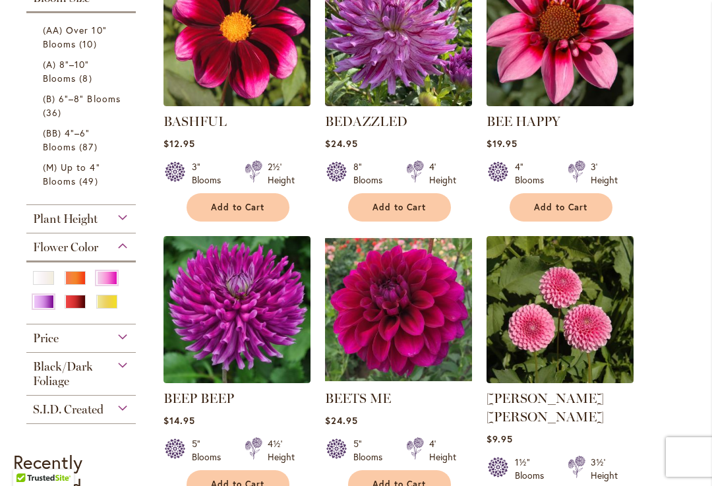
click at [85, 119] on link "(B) 6"–8" Blooms 36 items" at bounding box center [83, 106] width 80 height 28
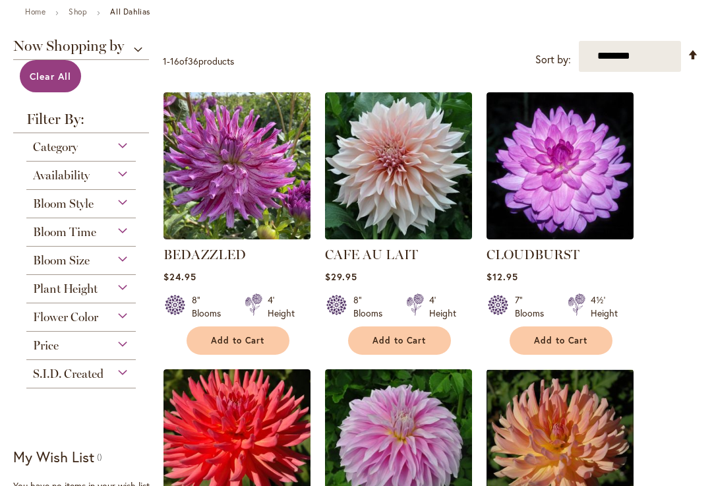
scroll to position [189, 0]
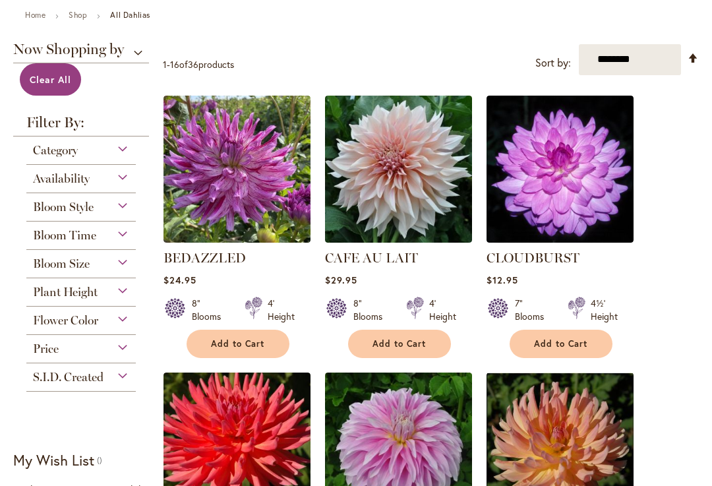
click at [119, 325] on div "Flower Color" at bounding box center [80, 317] width 109 height 21
click at [102, 328] on div "Flower Color" at bounding box center [80, 317] width 109 height 21
click at [88, 328] on span "Flower Color" at bounding box center [65, 320] width 65 height 15
click at [127, 328] on div "Flower Color" at bounding box center [80, 317] width 109 height 21
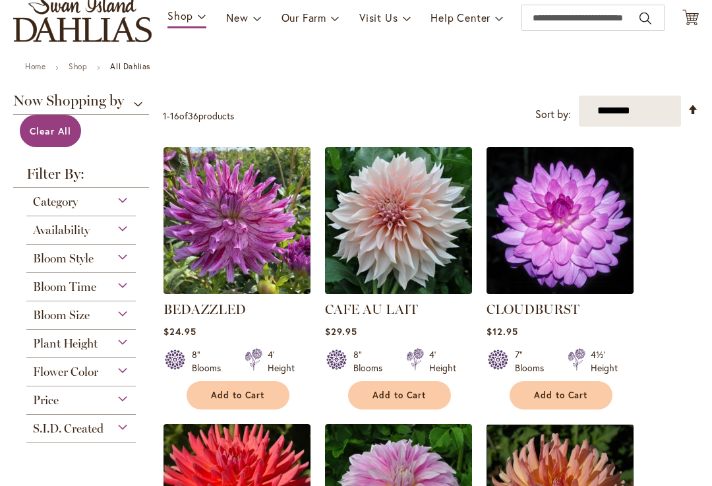
scroll to position [71, 0]
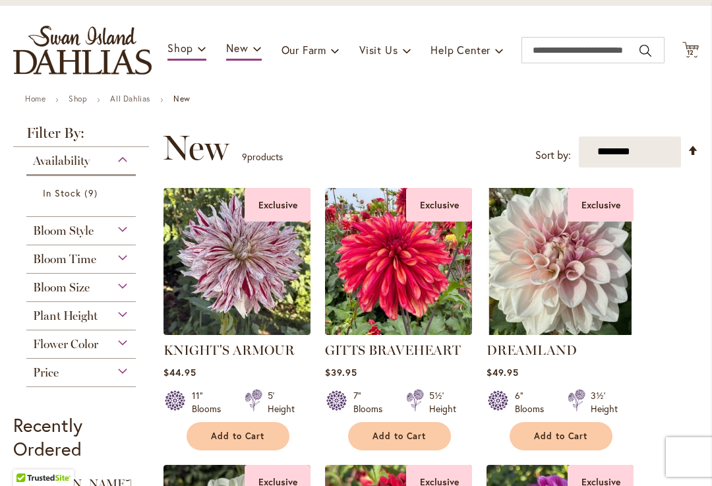
scroll to position [129, 0]
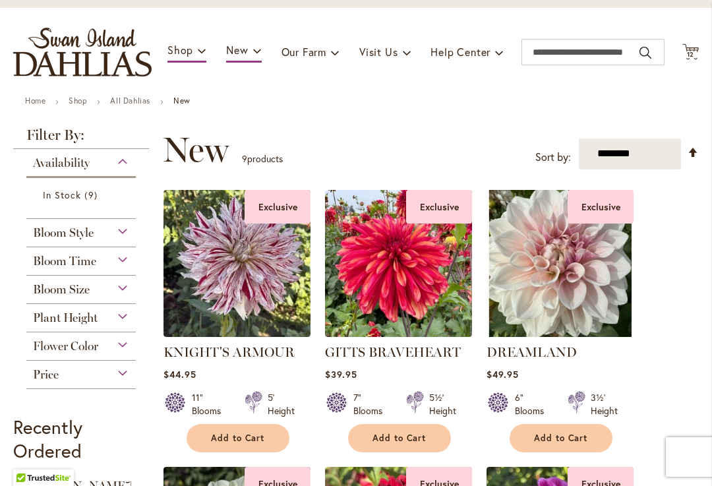
click at [94, 353] on span "Flower Color" at bounding box center [65, 346] width 65 height 15
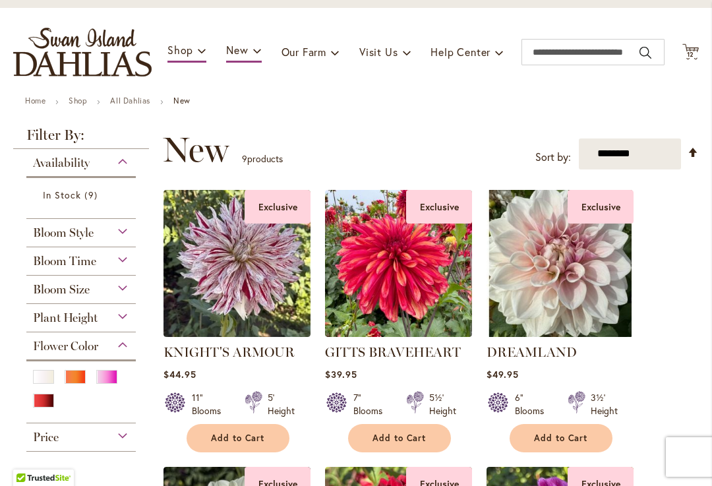
click at [46, 384] on div "White/Cream" at bounding box center [43, 377] width 21 height 14
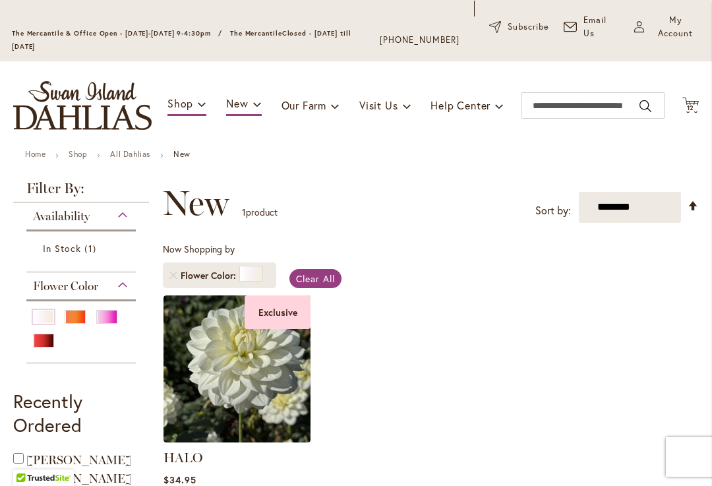
scroll to position [76, 0]
click at [419, 433] on ol "Exclusive HALO $34.95 6" Blooms 4½' Height Add to Cart" at bounding box center [431, 426] width 536 height 264
click at [415, 441] on ol "Exclusive HALO $34.95 6" Blooms 4½' Height Add to Cart" at bounding box center [431, 426] width 536 height 264
click at [375, 449] on ol "Exclusive HALO $34.95 6" Blooms 4½' Height Add to Cart" at bounding box center [431, 426] width 536 height 264
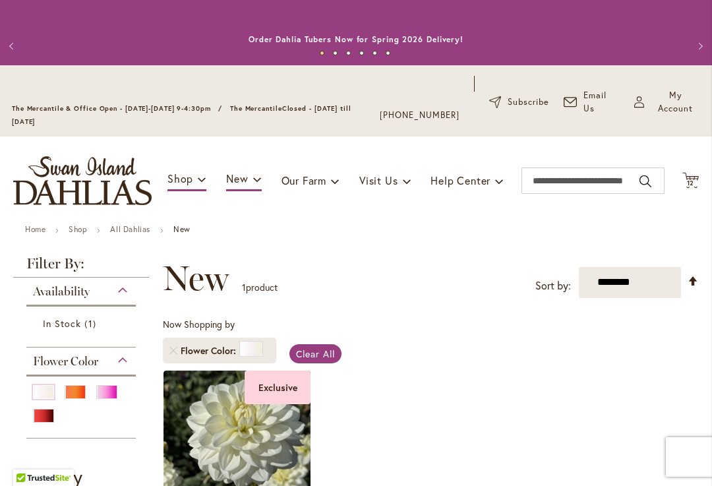
scroll to position [0, 0]
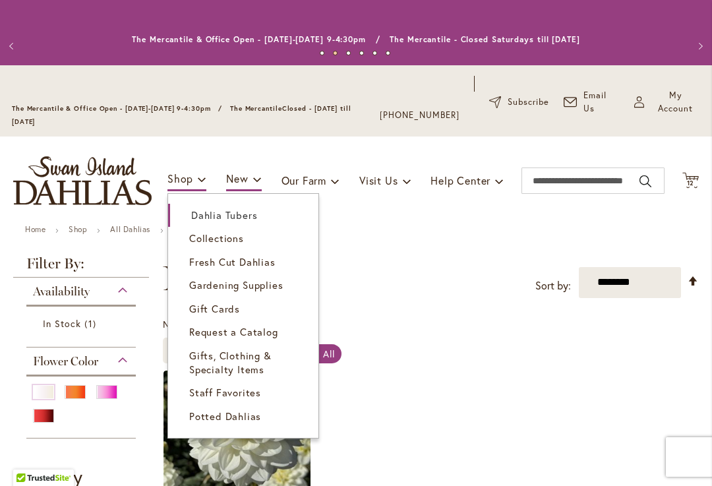
click at [247, 222] on span "Dahlia Tubers" at bounding box center [224, 214] width 66 height 13
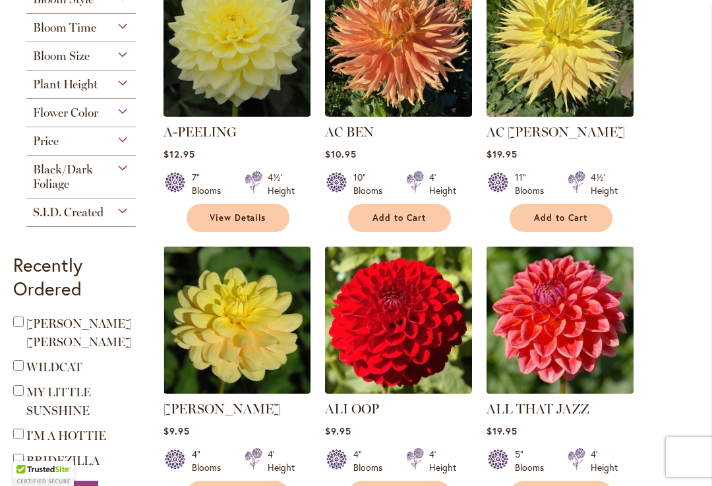
scroll to position [431, 0]
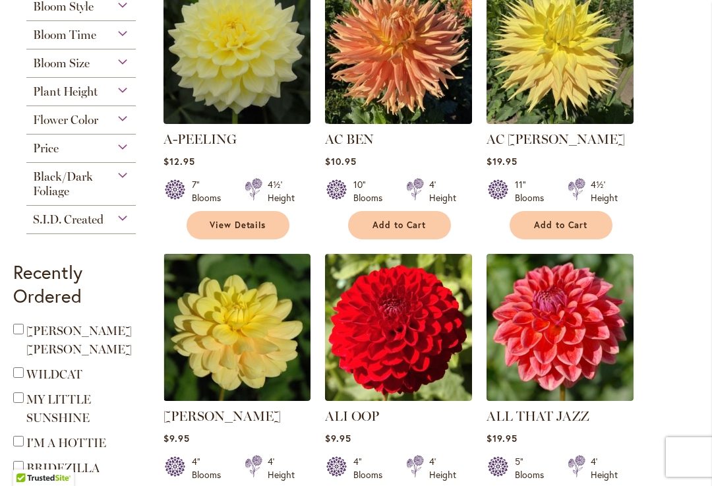
click at [109, 71] on div "Bloom Size" at bounding box center [80, 59] width 109 height 21
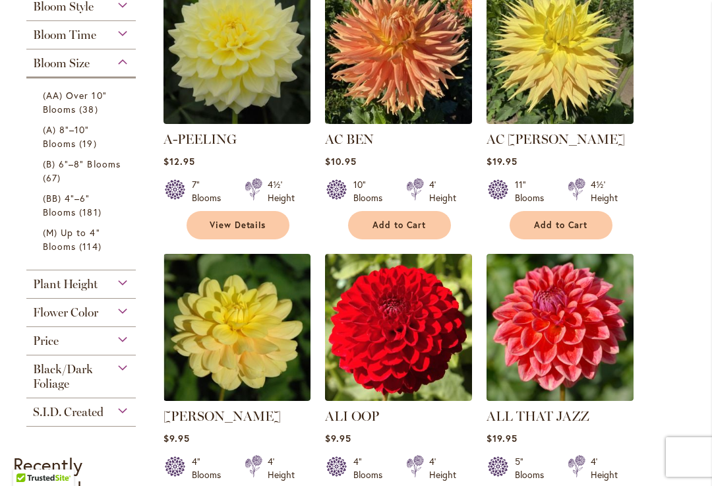
click at [100, 185] on link "(B) 6"–8" Blooms 67 items" at bounding box center [83, 171] width 80 height 28
click at [94, 220] on span "181 items" at bounding box center [91, 213] width 25 height 14
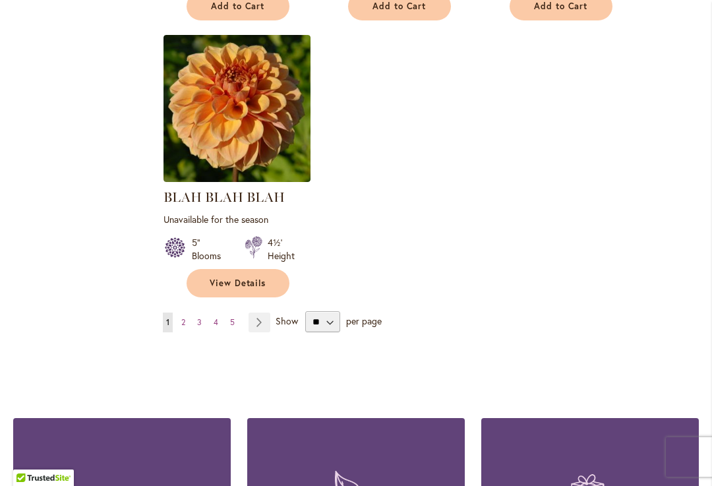
scroll to position [1714, 0]
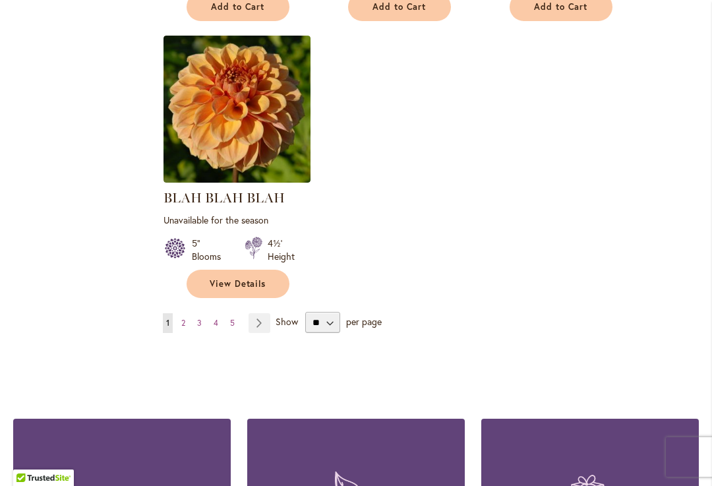
click at [287, 328] on span "Show" at bounding box center [287, 321] width 22 height 13
click at [305, 333] on select "** ** ** **" at bounding box center [322, 322] width 35 height 21
select select "**"
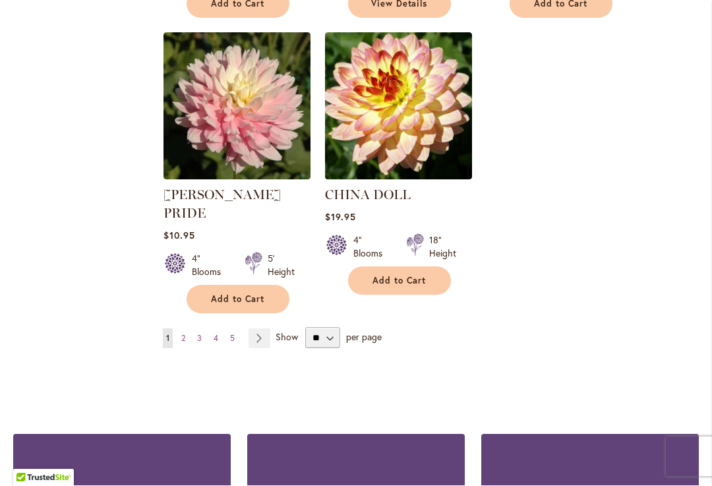
scroll to position [3125, 0]
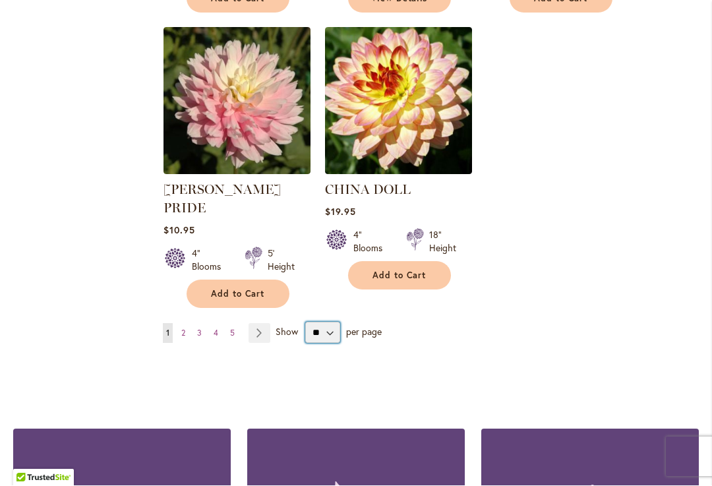
click at [328, 328] on select "** ** ** **" at bounding box center [322, 332] width 35 height 21
select select "**"
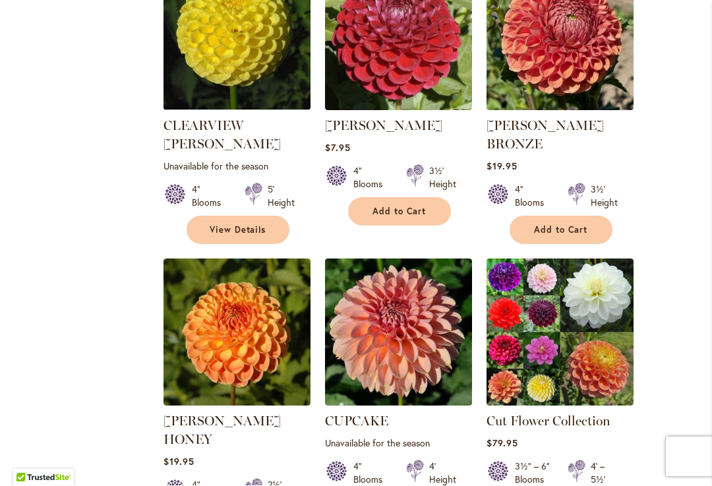
scroll to position [3509, 0]
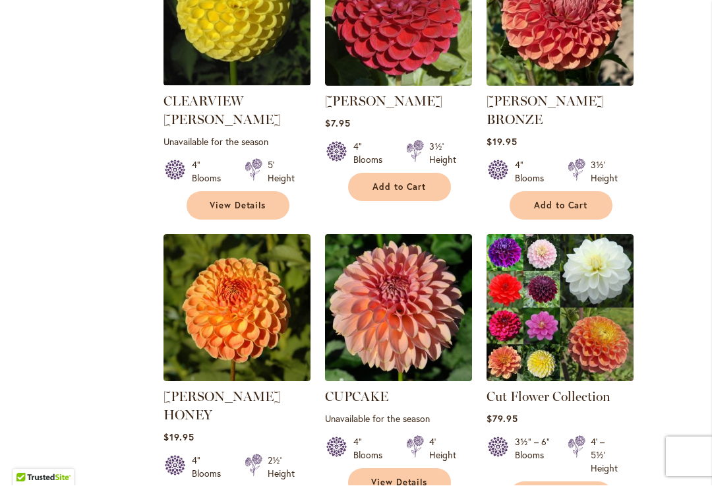
click at [565, 271] on img at bounding box center [560, 308] width 147 height 147
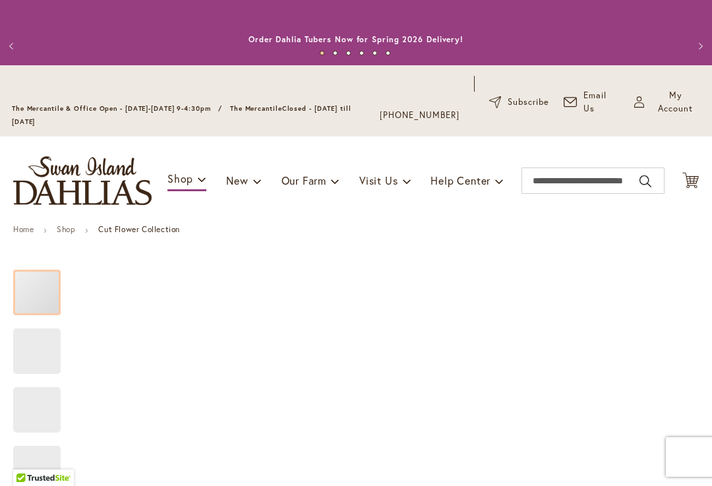
type input "****"
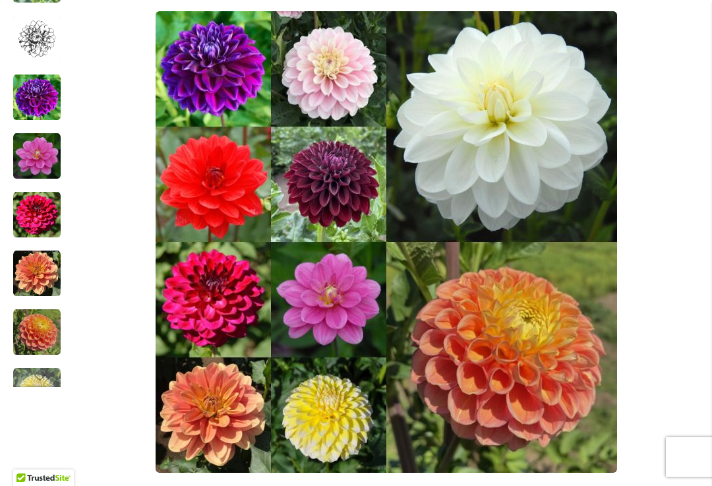
scroll to position [347, 0]
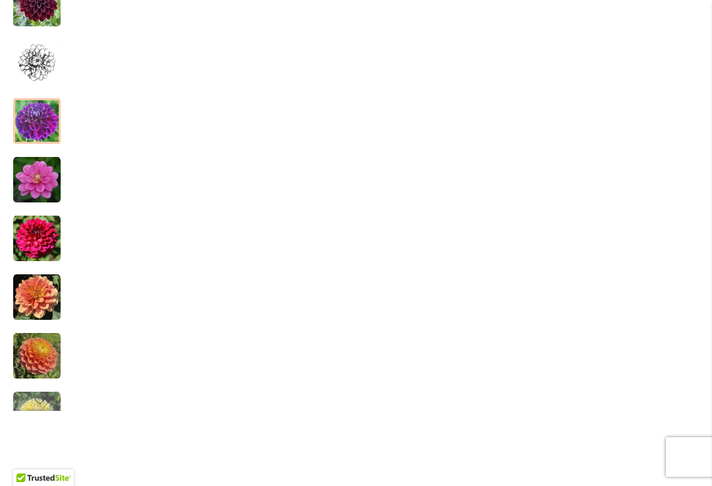
click at [40, 131] on img "Cut Flower Collection" at bounding box center [36, 121] width 47 height 47
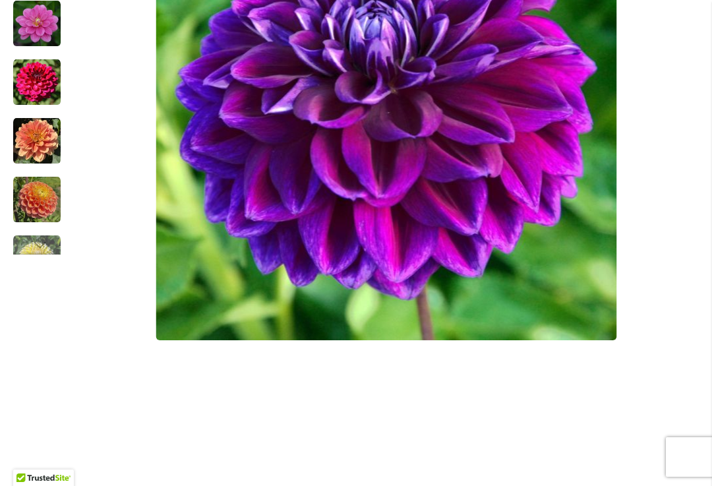
scroll to position [502, 0]
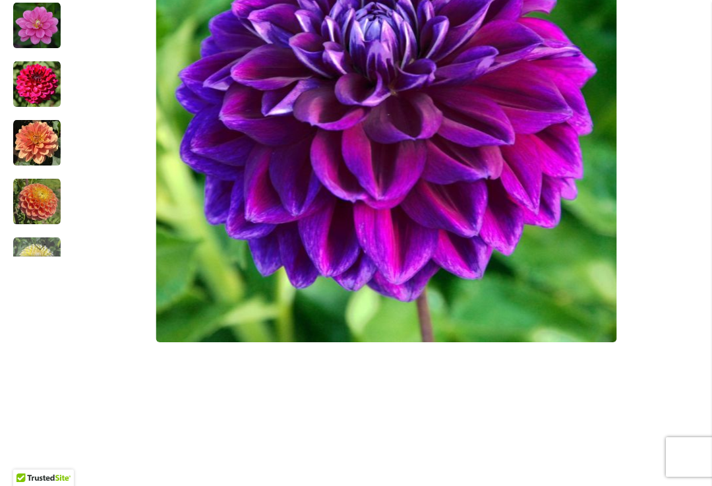
click at [42, 257] on div "Next" at bounding box center [37, 247] width 20 height 20
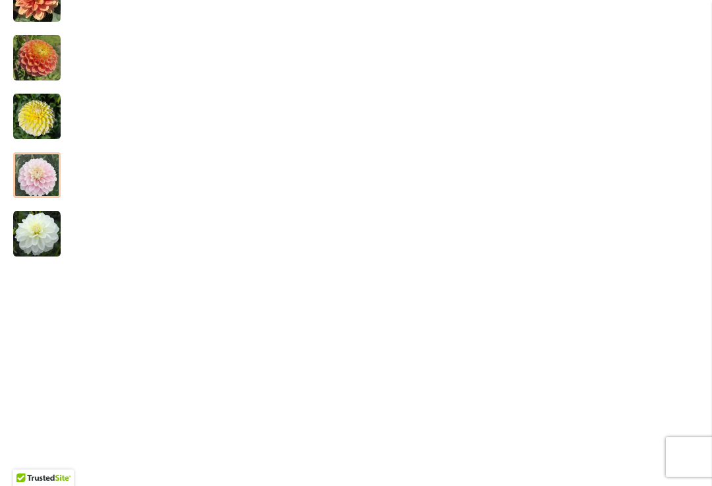
click at [33, 196] on img "Cut Flower Collection" at bounding box center [36, 175] width 47 height 47
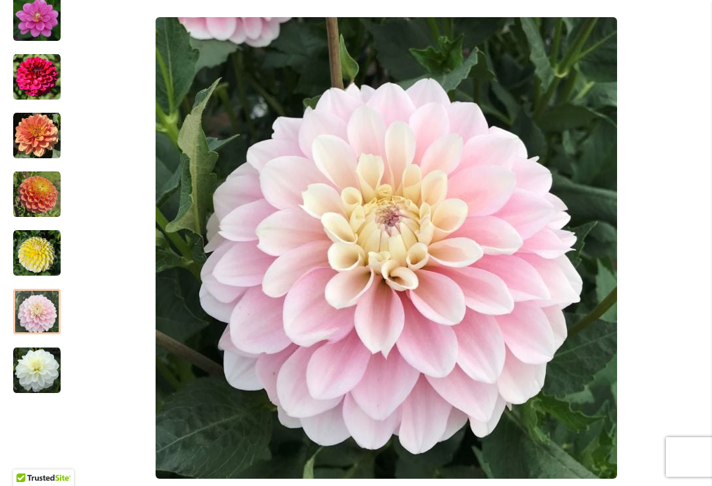
scroll to position [363, 0]
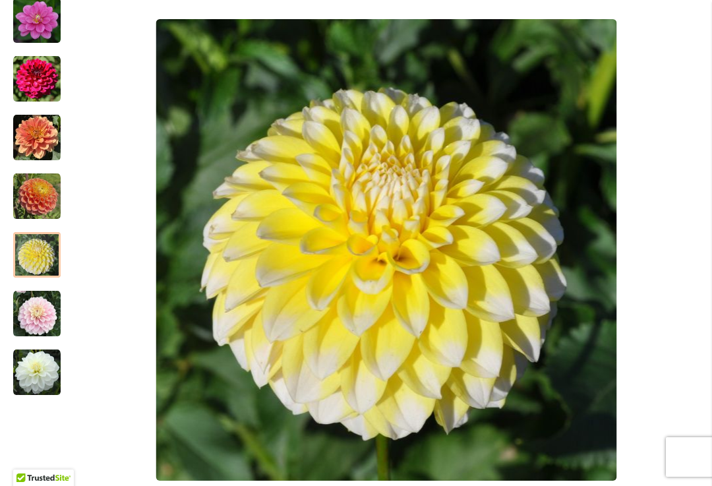
click at [34, 271] on img "Cut Flower Collection" at bounding box center [36, 254] width 47 height 47
click at [37, 204] on img "Cut Flower Collection" at bounding box center [36, 196] width 47 height 47
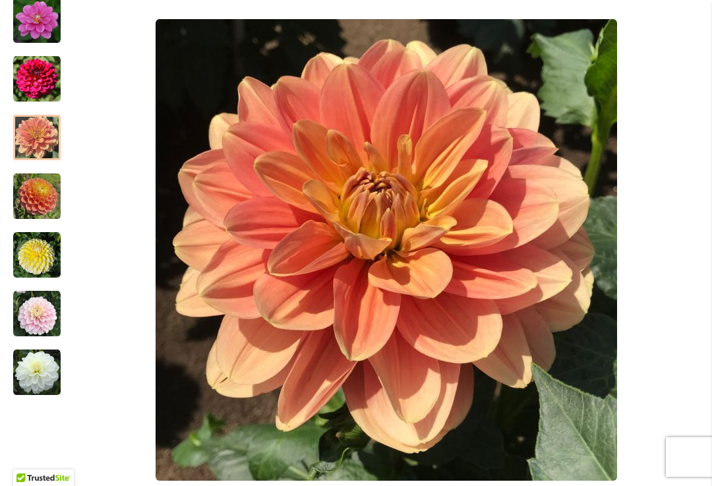
click at [37, 149] on img "Cut Flower Collection" at bounding box center [36, 137] width 47 height 47
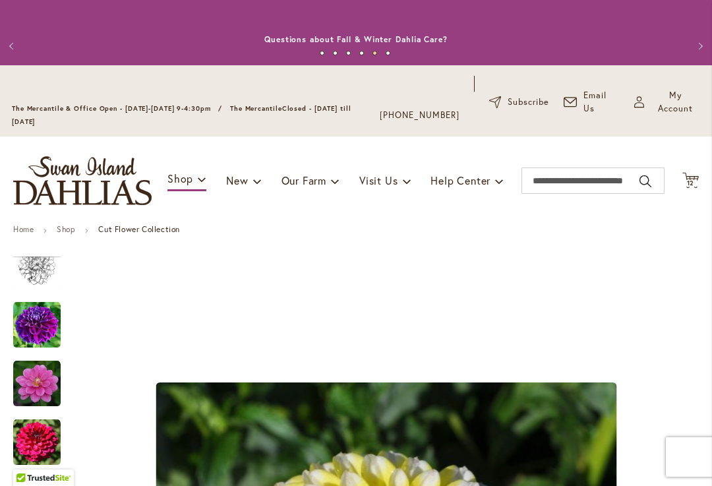
scroll to position [0, 0]
click at [694, 189] on icon "Cart .cls-1 { fill: #231f20; }" at bounding box center [690, 180] width 16 height 16
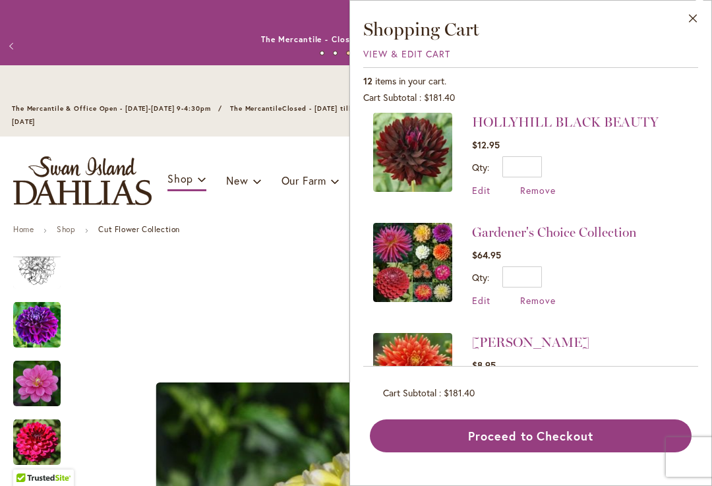
scroll to position [338, 0]
click at [547, 302] on span "Remove" at bounding box center [538, 301] width 36 height 13
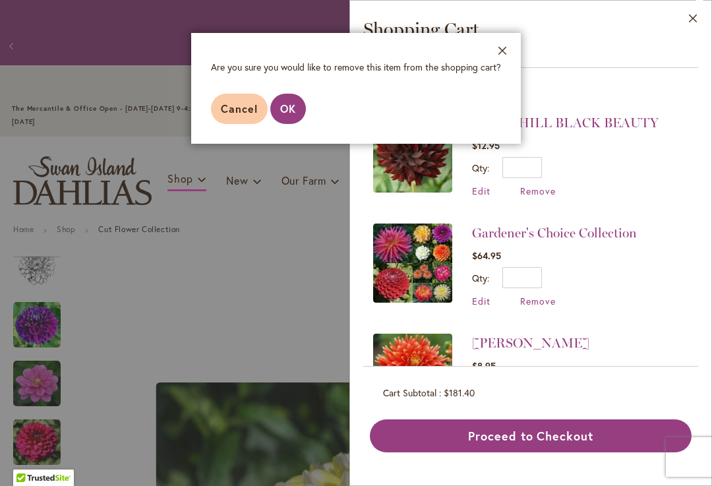
click at [289, 113] on span "OK" at bounding box center [288, 109] width 16 height 14
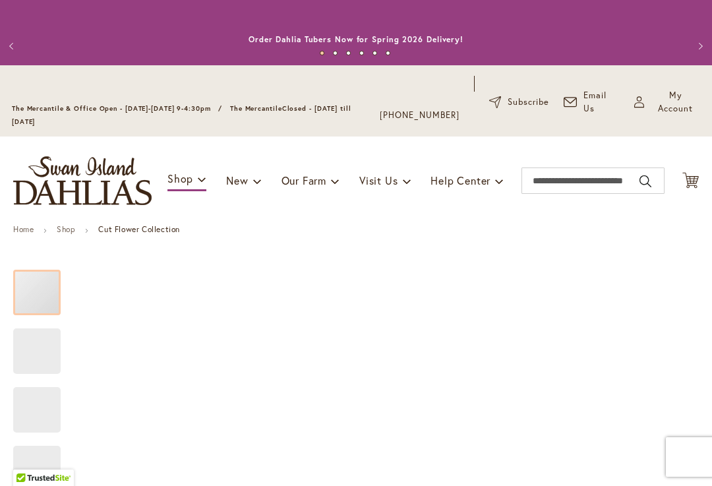
type input "****"
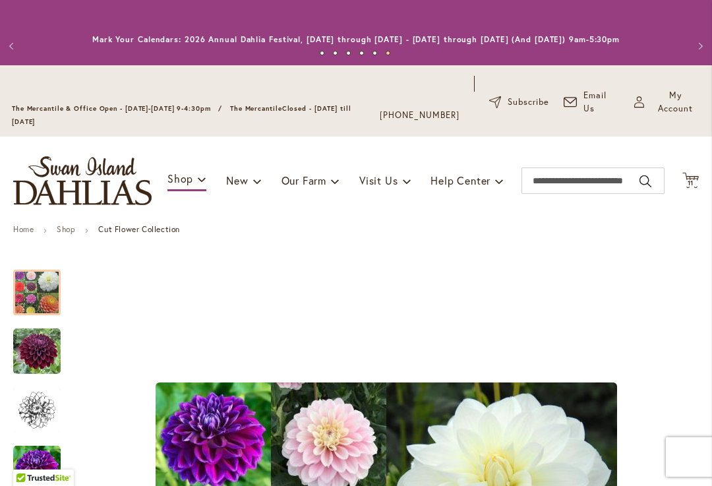
click at [692, 187] on span "11" at bounding box center [691, 183] width 7 height 9
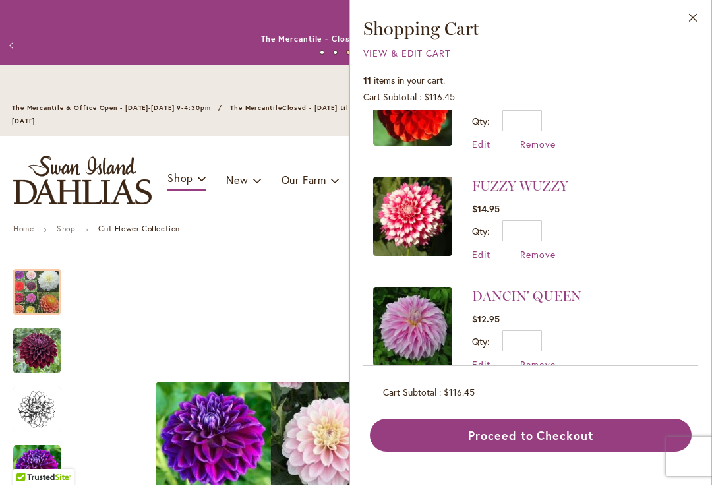
scroll to position [934, 0]
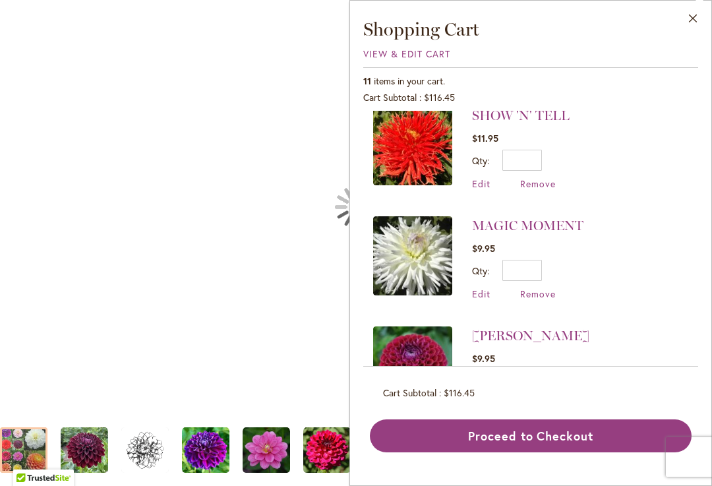
click at [245, 291] on div "CUT FLOWER COLLECTION" at bounding box center [356, 207] width 712 height 414
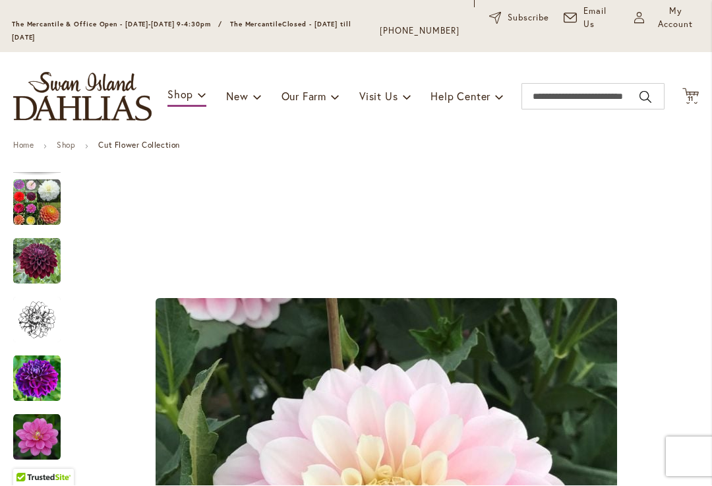
scroll to position [70, 0]
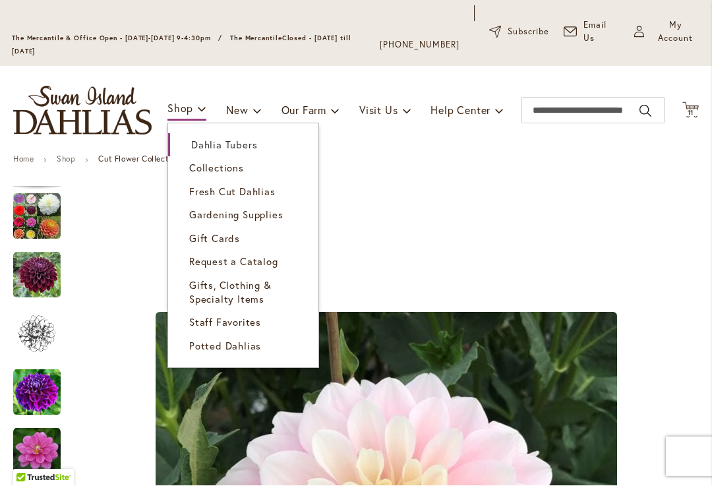
click at [255, 152] on span "Dahlia Tubers" at bounding box center [224, 144] width 66 height 13
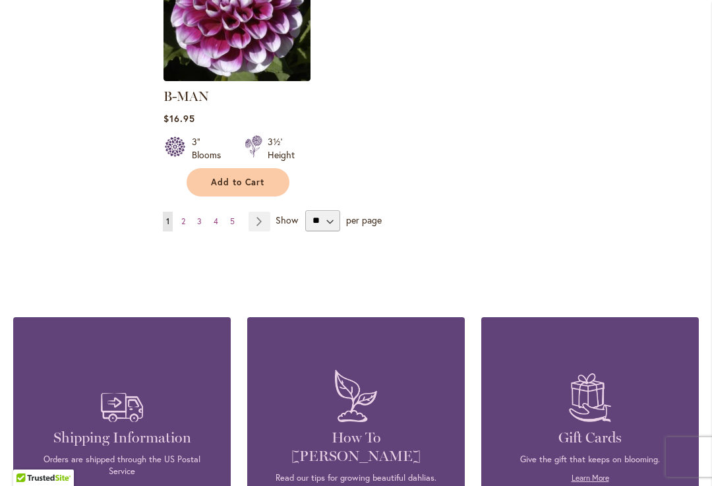
scroll to position [1891, 0]
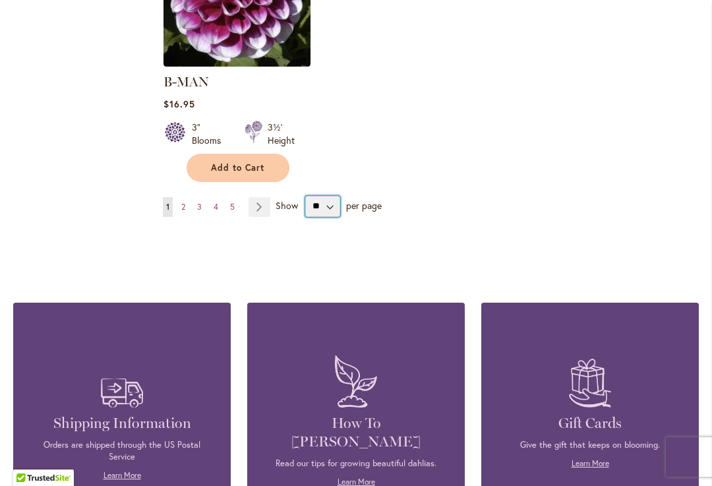
click at [330, 206] on select "** ** ** **" at bounding box center [322, 206] width 35 height 21
select select "**"
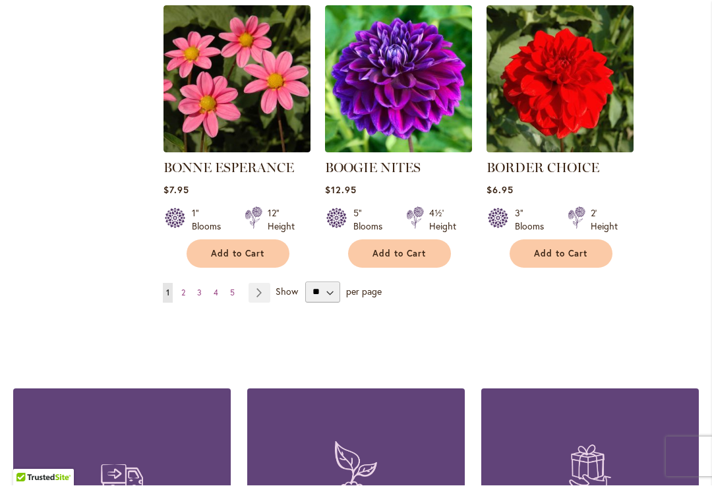
scroll to position [4589, 0]
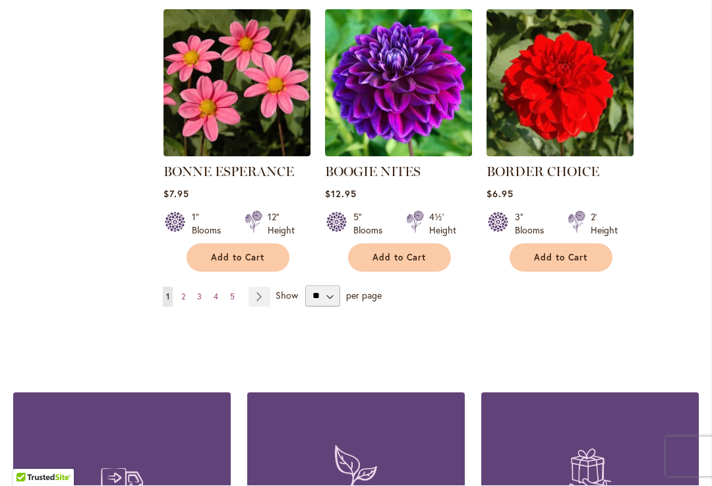
click at [347, 289] on span "per page" at bounding box center [364, 295] width 36 height 13
click at [326, 286] on select "** ** ** **" at bounding box center [322, 296] width 35 height 21
select select "**"
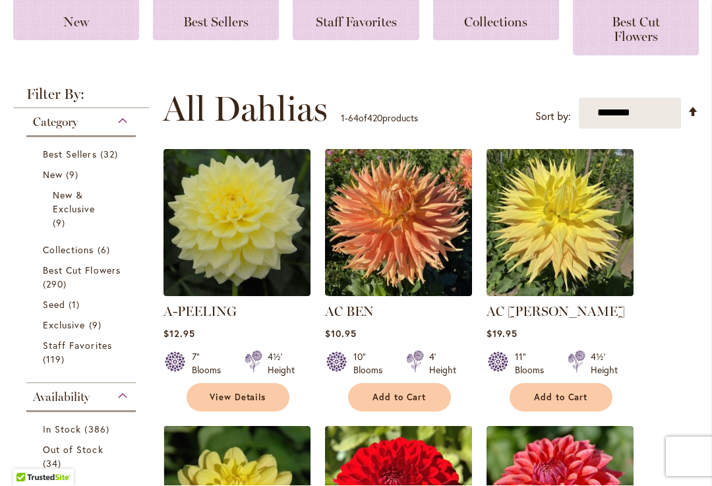
scroll to position [257, 0]
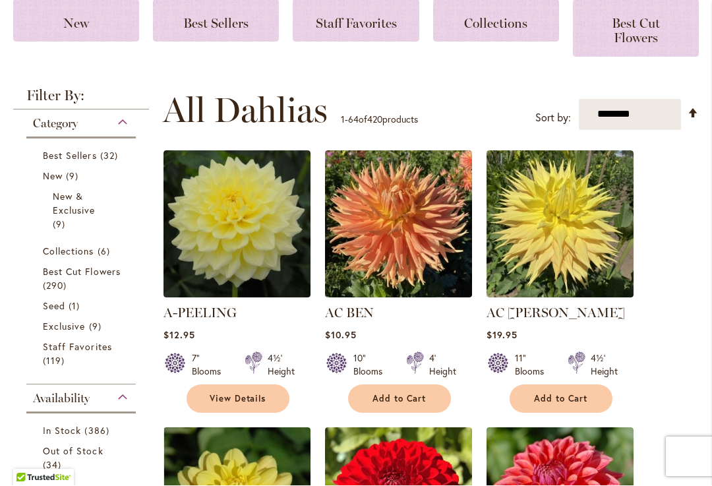
click at [94, 278] on span "Best Cut Flowers" at bounding box center [82, 272] width 78 height 13
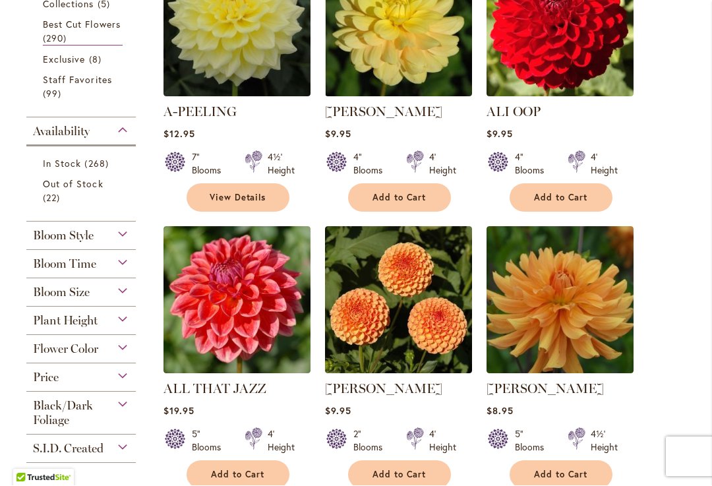
scroll to position [427, 0]
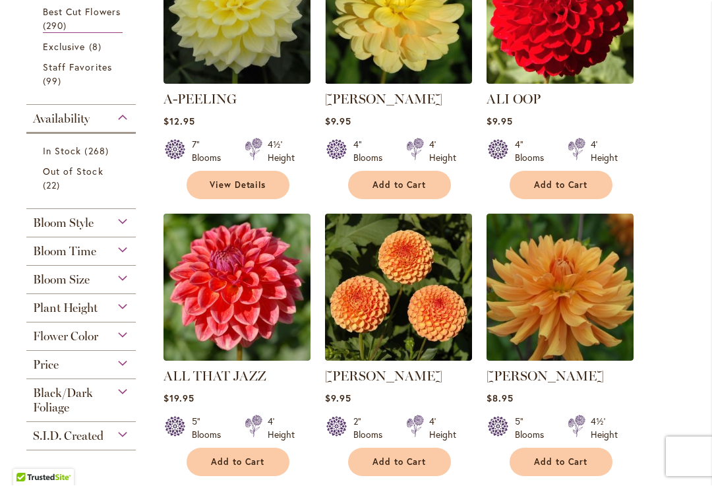
click at [117, 343] on div "Flower Color" at bounding box center [80, 333] width 109 height 21
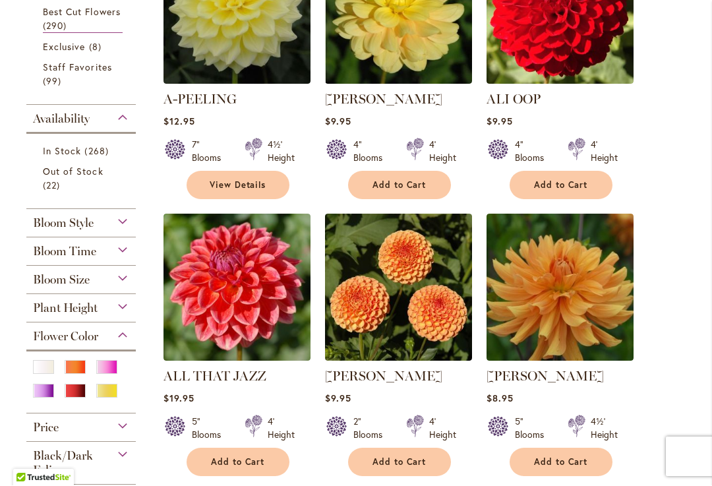
click at [38, 375] on div "White/Cream" at bounding box center [43, 368] width 21 height 14
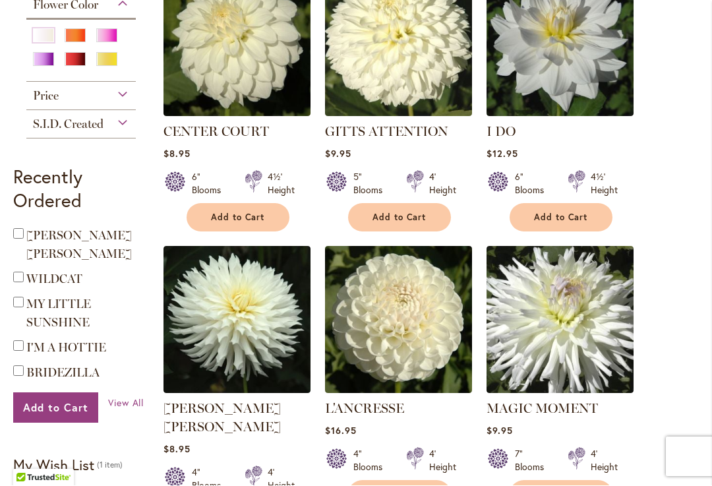
scroll to position [708, 0]
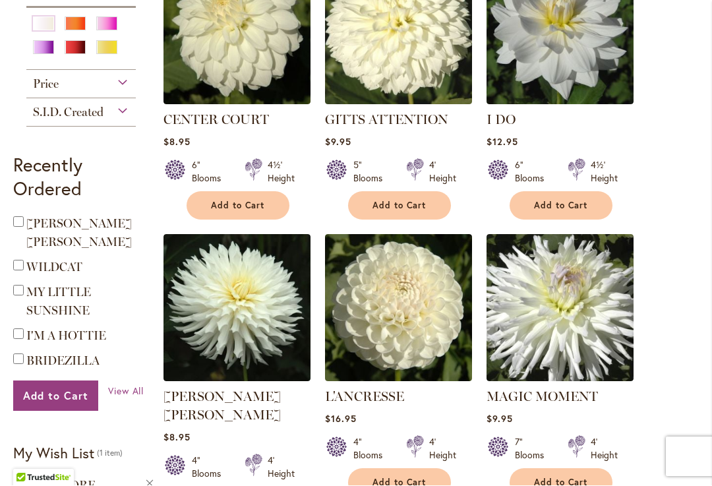
click at [246, 349] on img at bounding box center [237, 308] width 147 height 147
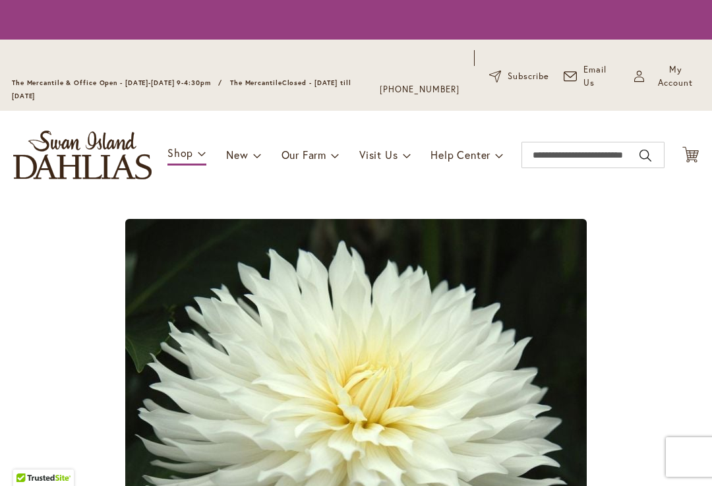
type input "****"
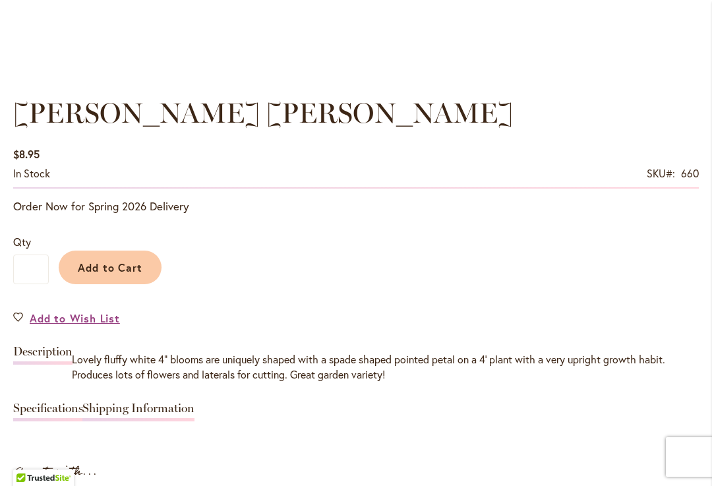
scroll to position [905, 0]
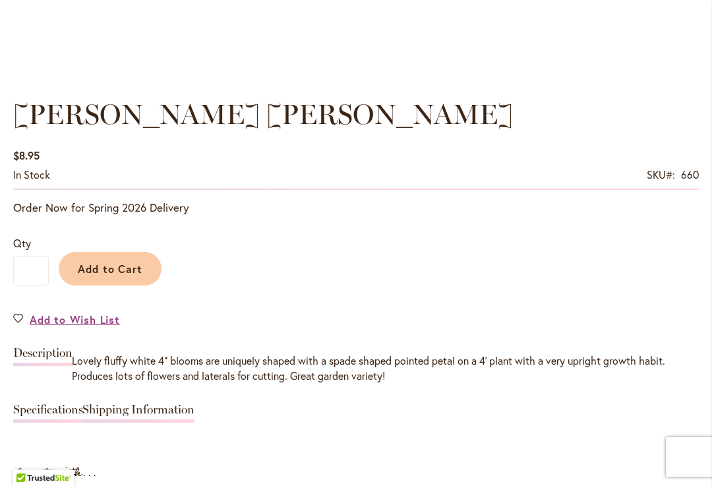
click at [128, 276] on span "Add to Cart" at bounding box center [110, 269] width 65 height 14
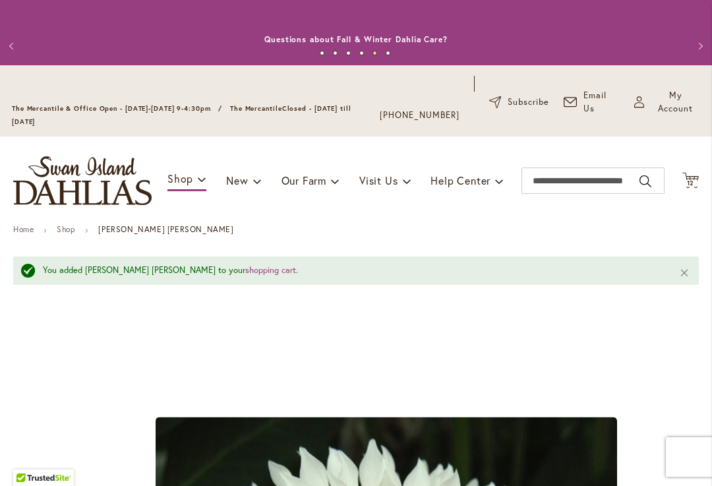
scroll to position [0, 0]
click at [16, 59] on button "Previous" at bounding box center [13, 46] width 26 height 26
click at [11, 46] on button "Previous" at bounding box center [13, 46] width 26 height 26
click at [10, 53] on button "Previous" at bounding box center [13, 46] width 26 height 26
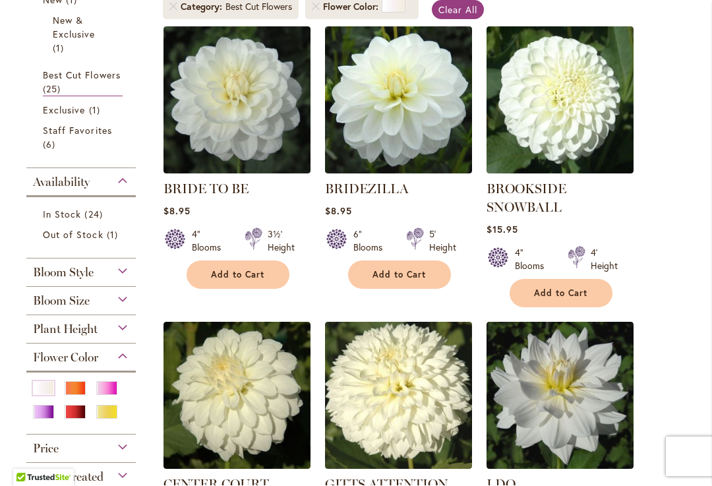
scroll to position [342, 0]
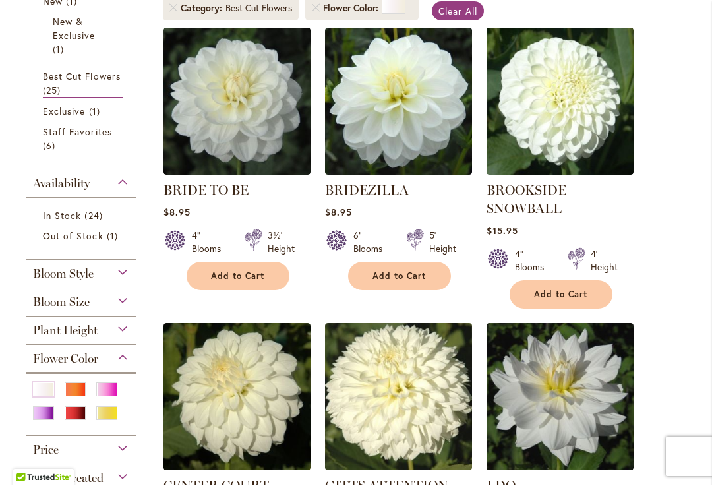
click at [621, 274] on div "4' Height" at bounding box center [600, 261] width 65 height 26
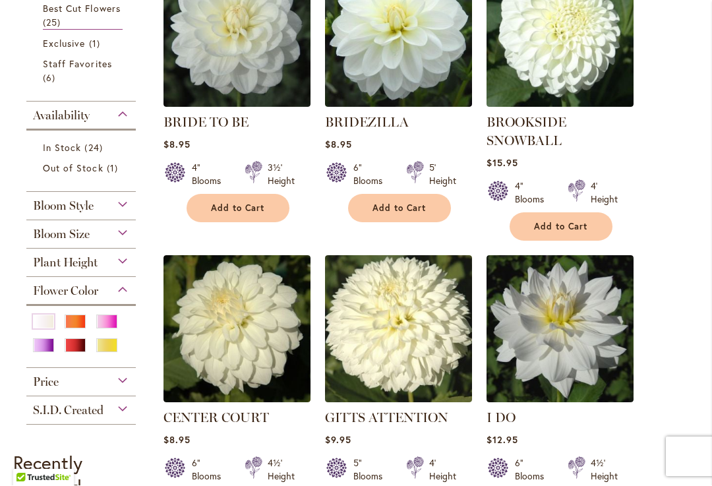
scroll to position [393, 0]
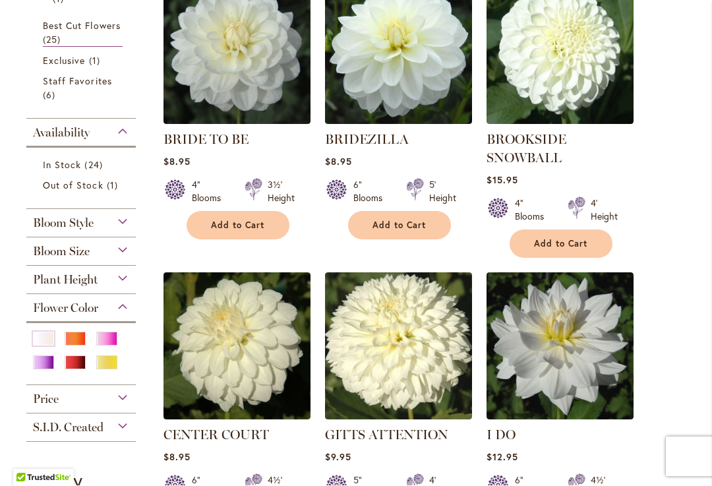
click at [88, 32] on span "Best Cut Flowers" at bounding box center [82, 26] width 78 height 13
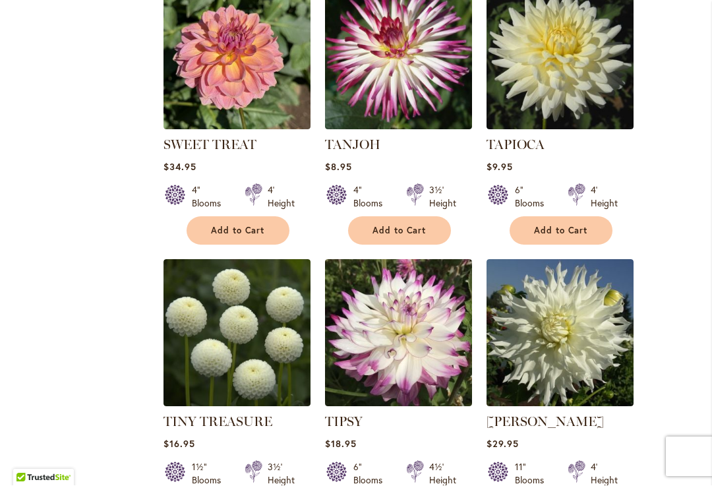
scroll to position [2936, 0]
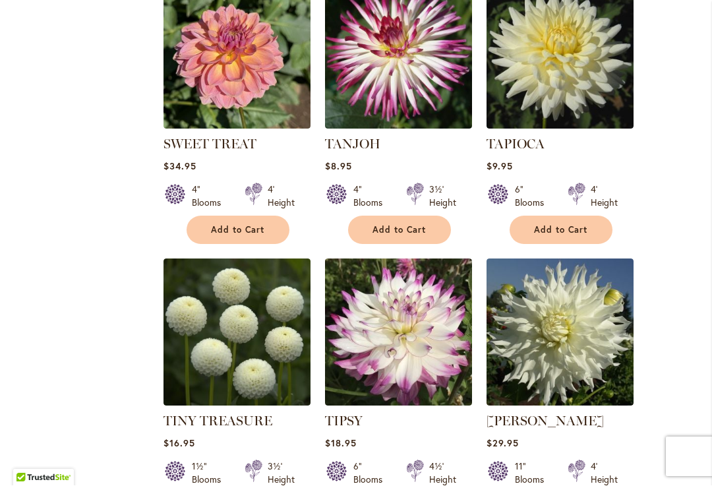
click at [622, 317] on img at bounding box center [560, 332] width 147 height 147
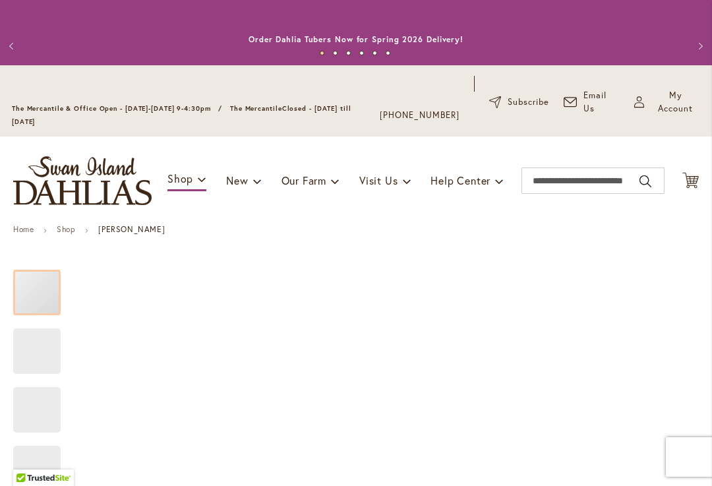
type input "****"
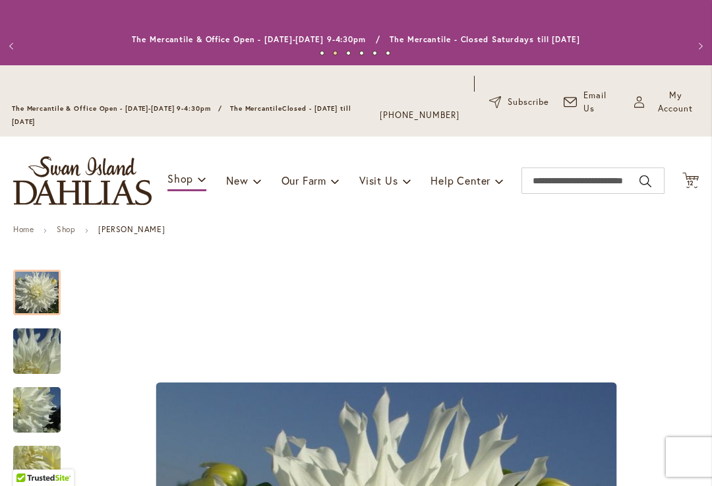
click at [689, 187] on span "12" at bounding box center [691, 183] width 8 height 9
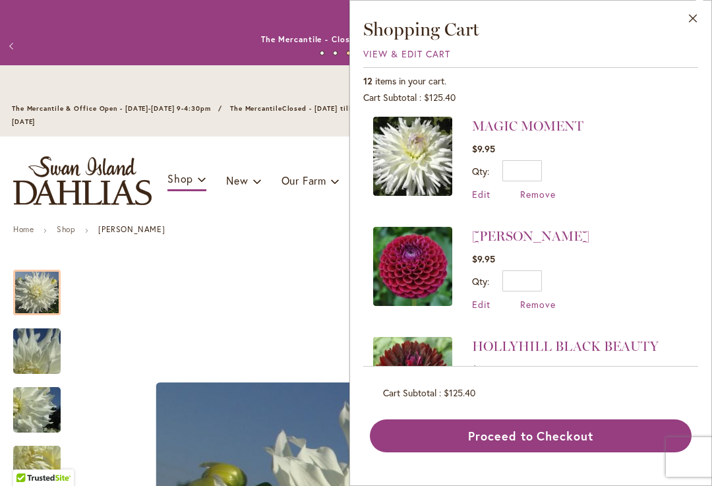
scroll to position [238, 0]
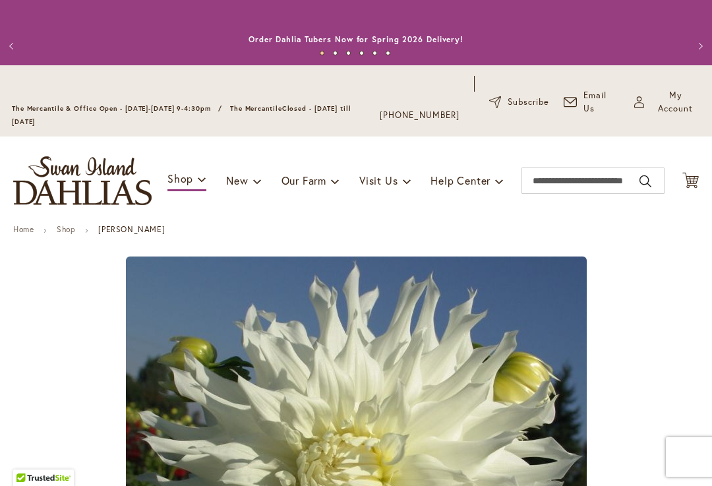
type input "****"
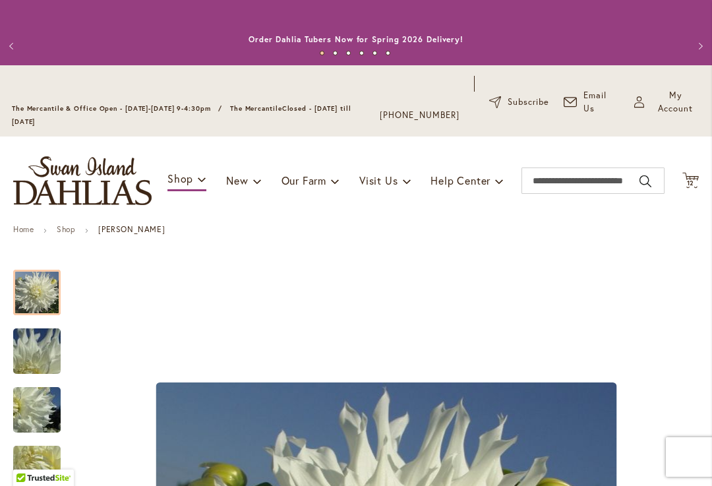
click at [679, 112] on span "My Account" at bounding box center [675, 102] width 49 height 26
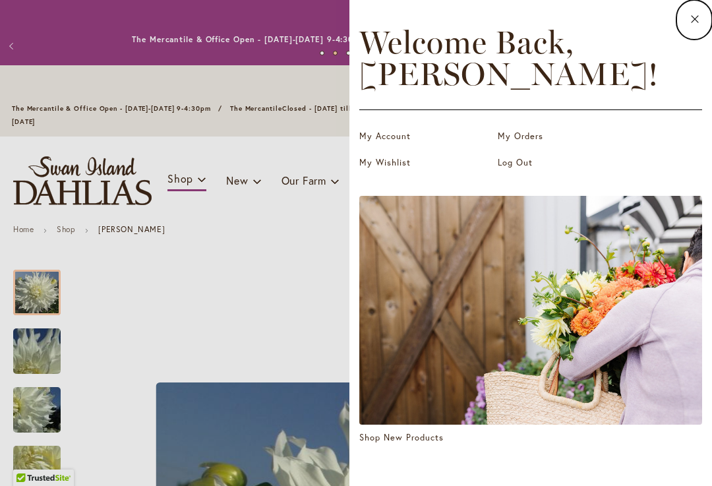
click at [524, 163] on link "Log Out" at bounding box center [564, 162] width 132 height 13
